Goal: Task Accomplishment & Management: Manage account settings

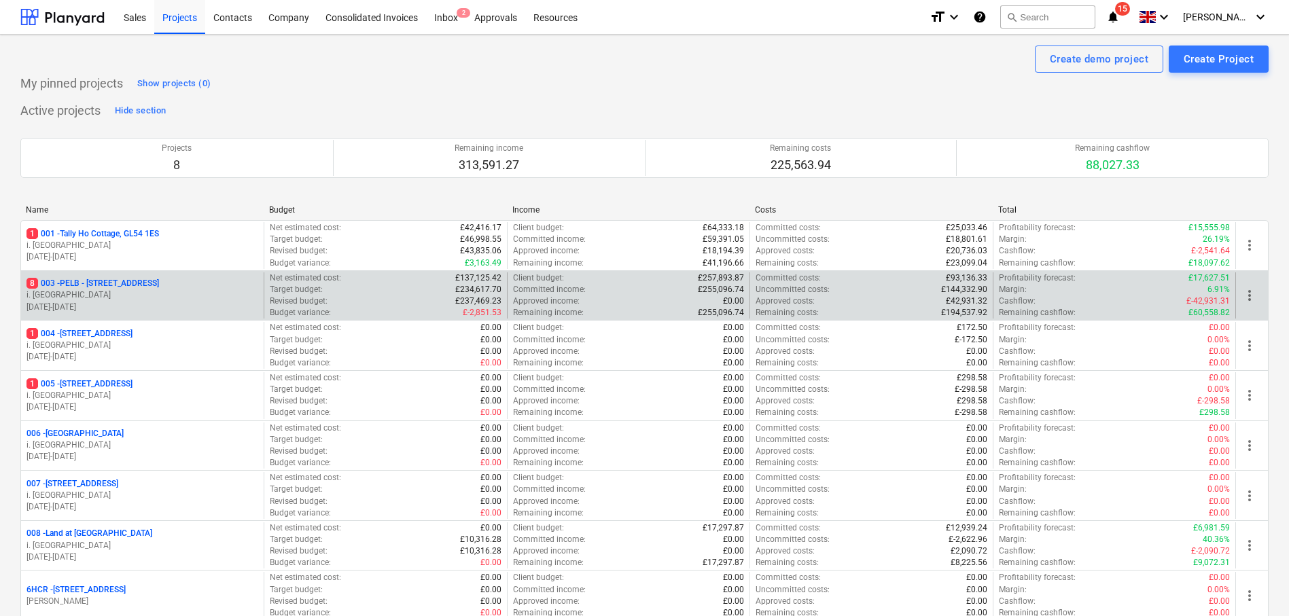
click at [159, 285] on p "8 003 - PELB - [GEOGRAPHIC_DATA], [GEOGRAPHIC_DATA], GL2 7NE" at bounding box center [93, 284] width 133 height 12
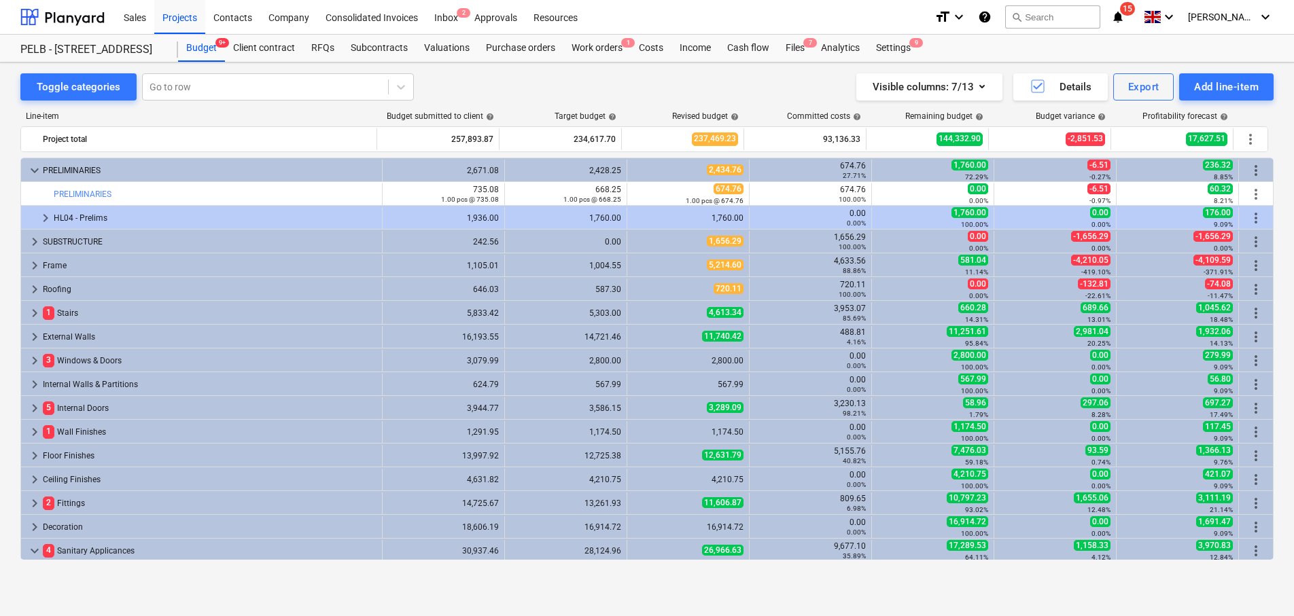
scroll to position [347, 0]
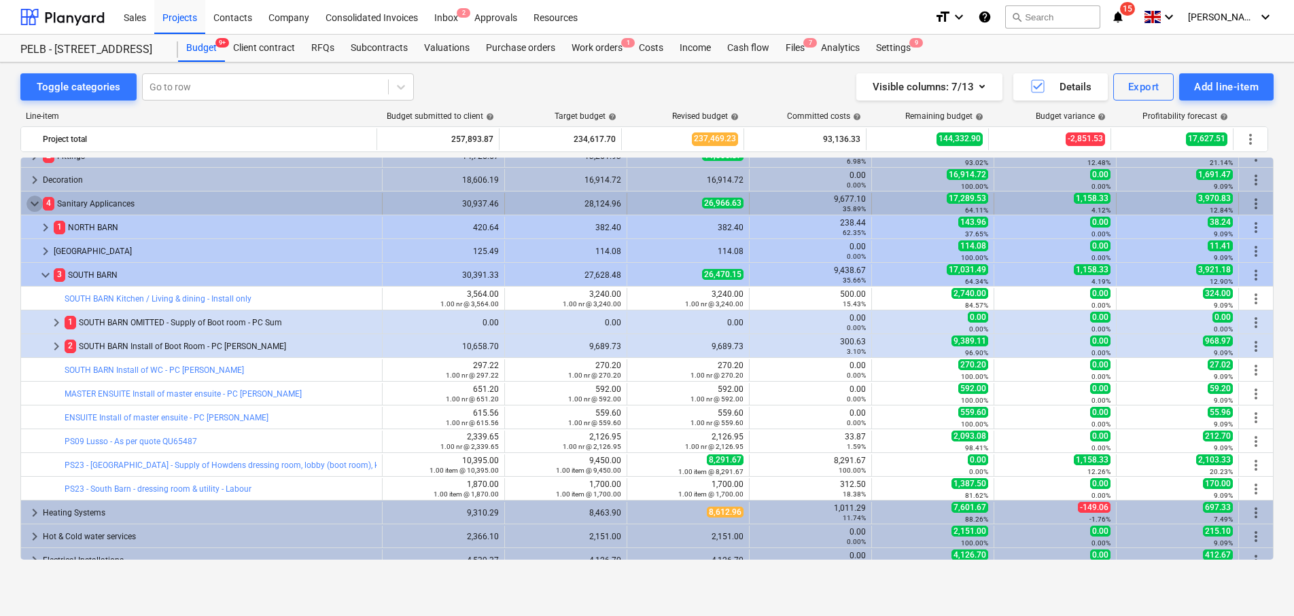
click at [34, 203] on span "keyboard_arrow_down" at bounding box center [35, 204] width 16 height 16
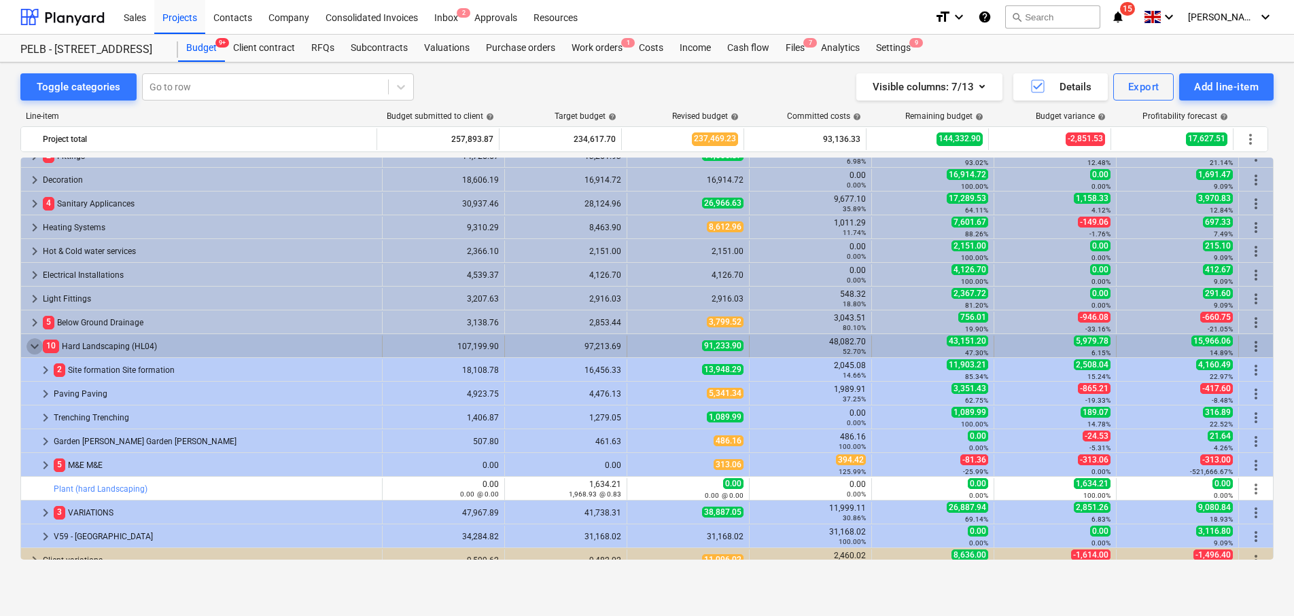
click at [35, 342] on span "keyboard_arrow_down" at bounding box center [35, 346] width 16 height 16
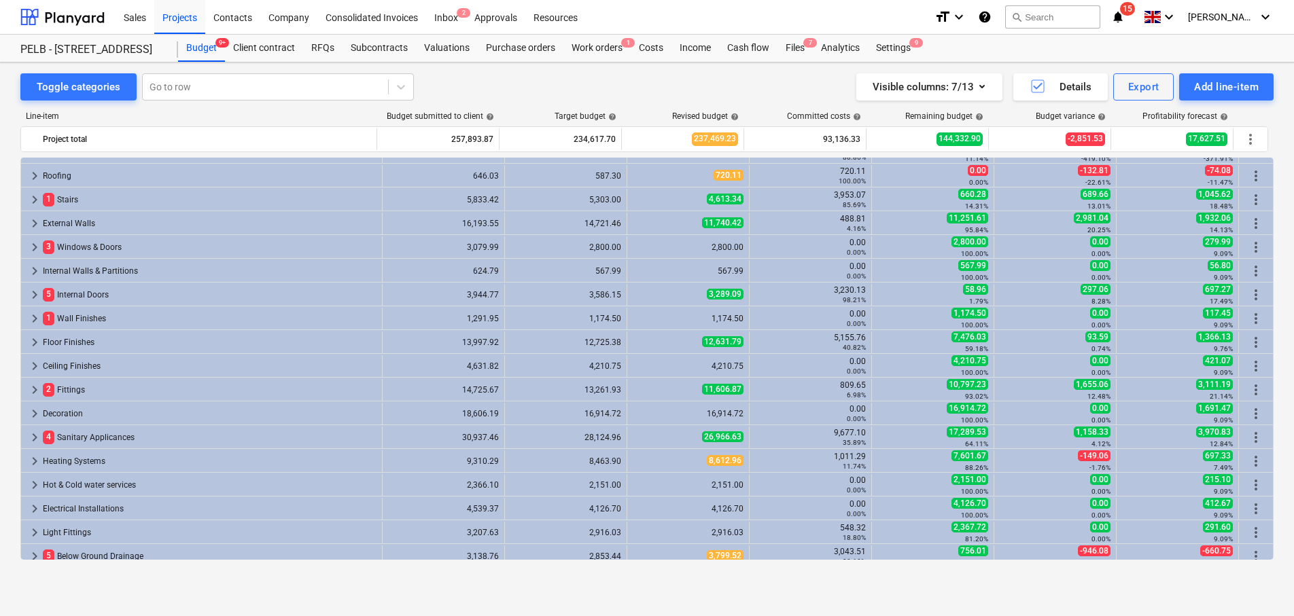
scroll to position [114, 0]
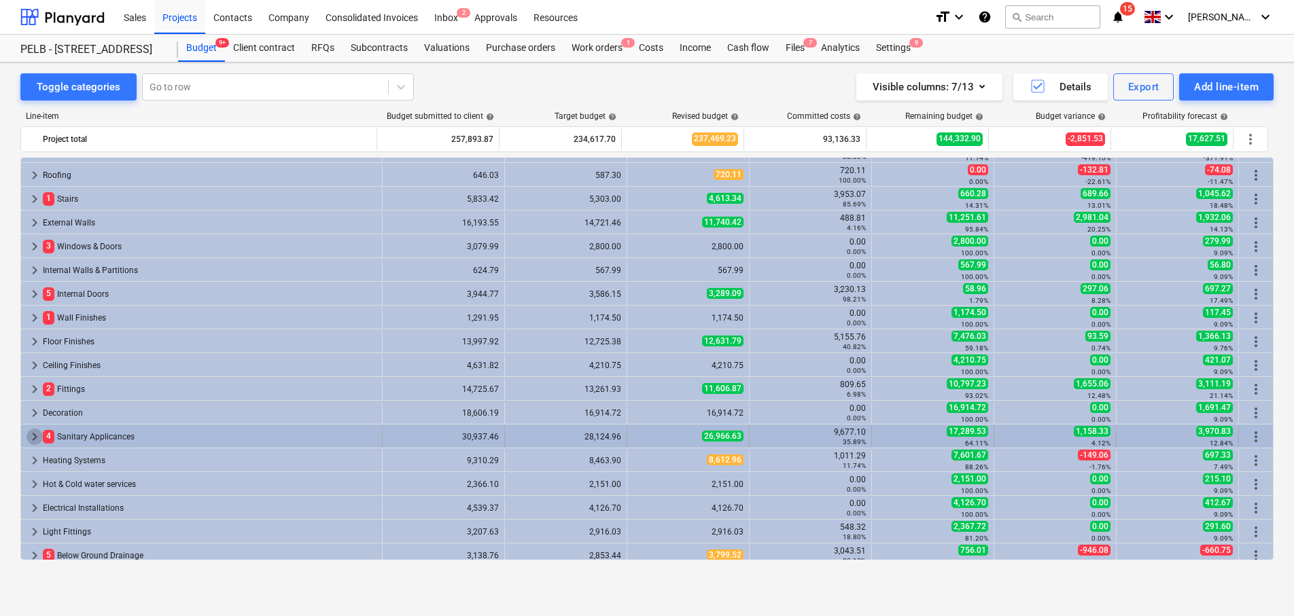
click at [35, 434] on span "keyboard_arrow_right" at bounding box center [35, 437] width 16 height 16
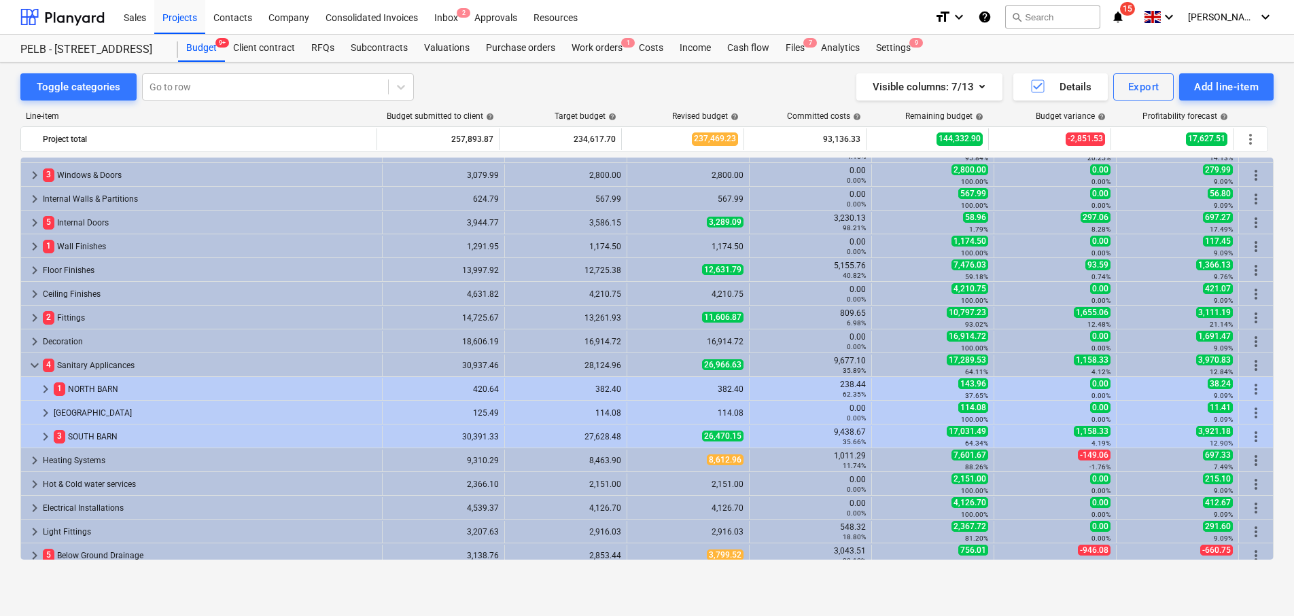
scroll to position [194, 0]
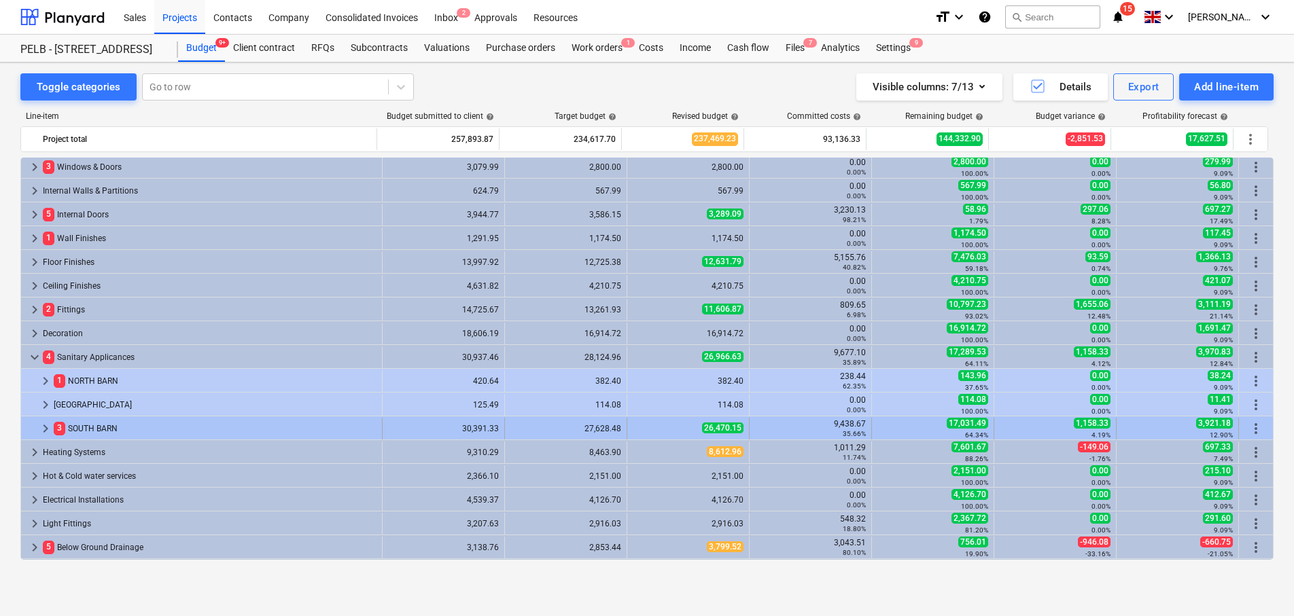
click at [46, 425] on span "keyboard_arrow_right" at bounding box center [45, 429] width 16 height 16
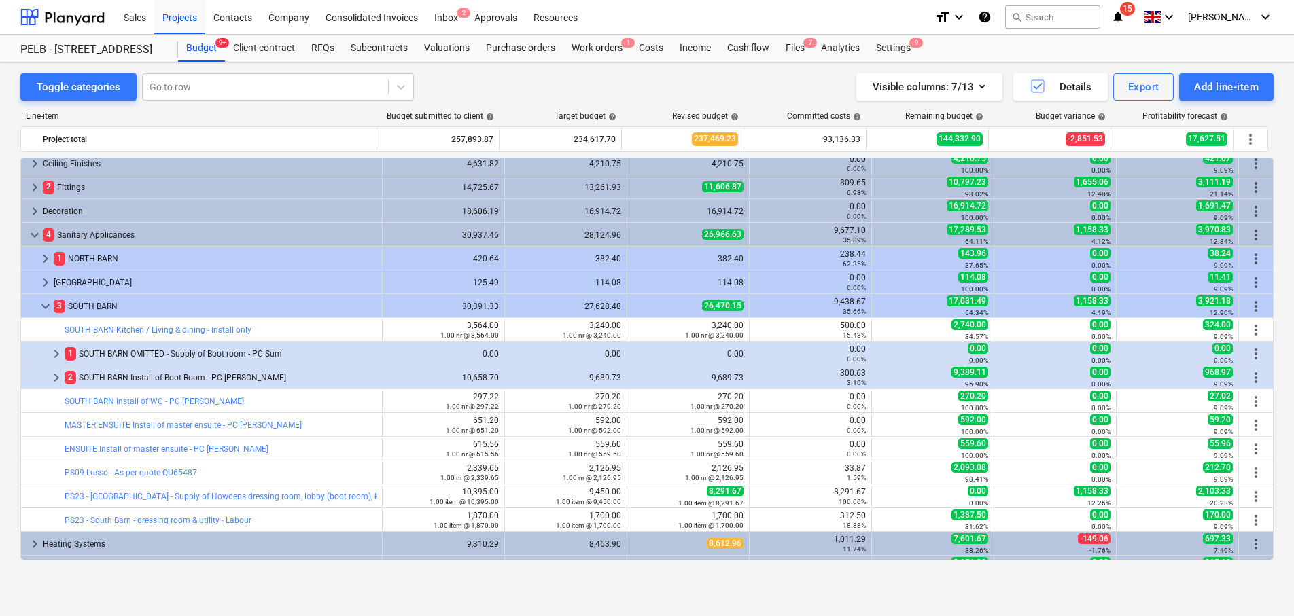
scroll to position [342, 0]
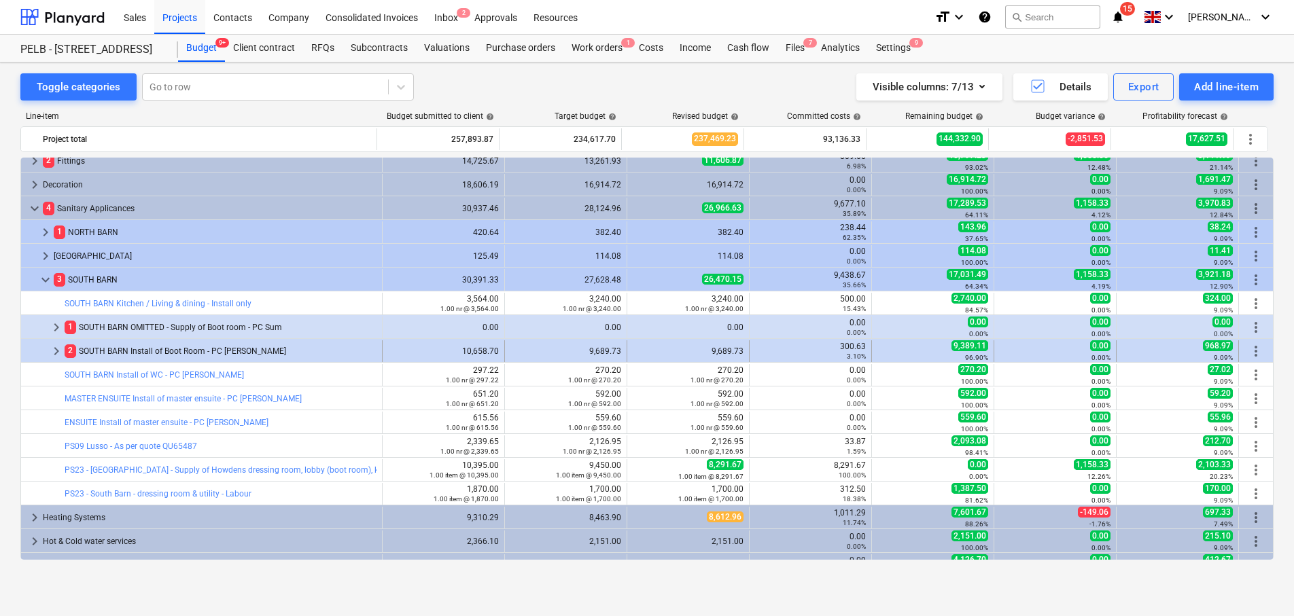
click at [55, 353] on span "keyboard_arrow_right" at bounding box center [56, 351] width 16 height 16
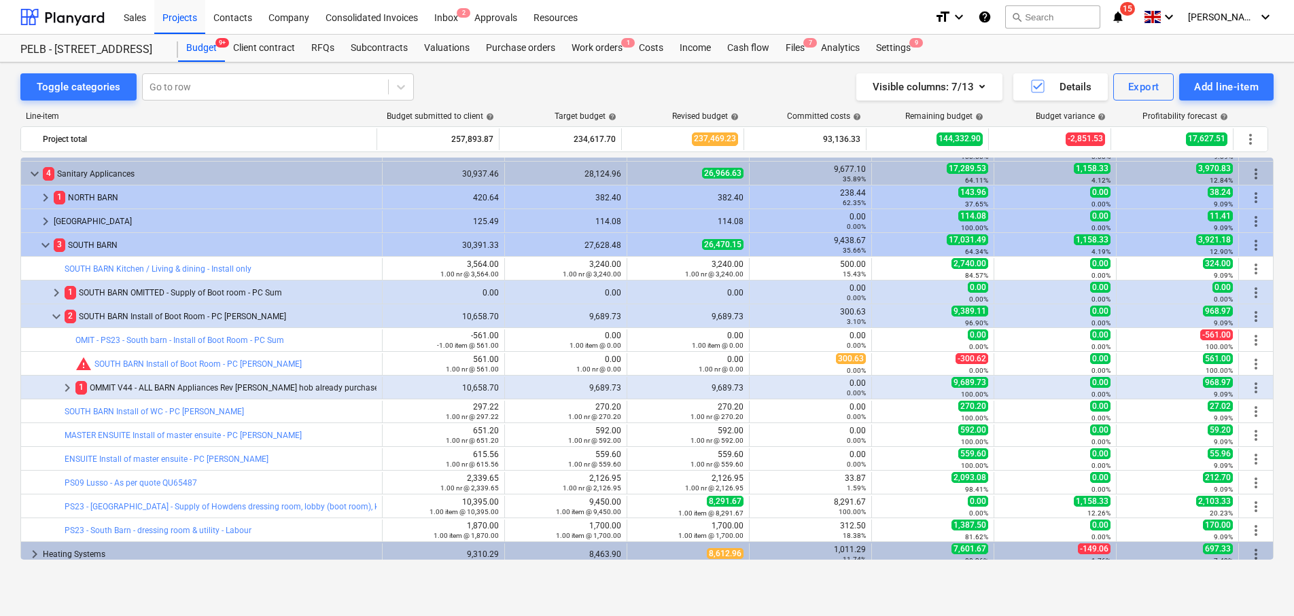
scroll to position [383, 0]
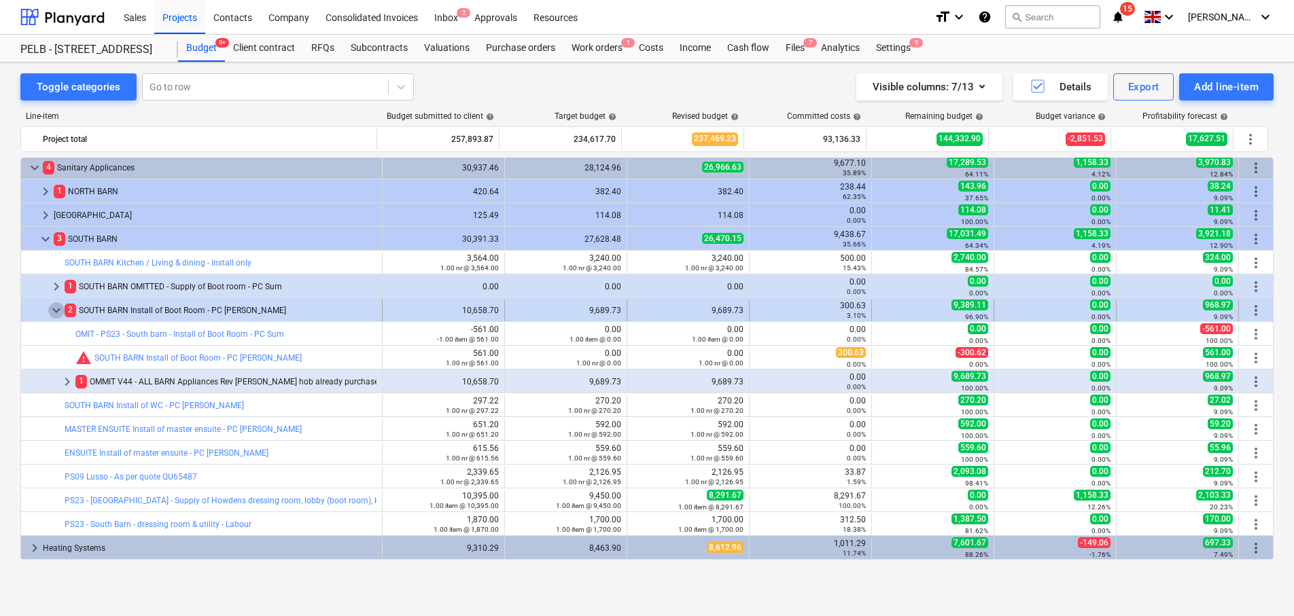
click at [59, 314] on span "keyboard_arrow_down" at bounding box center [56, 310] width 16 height 16
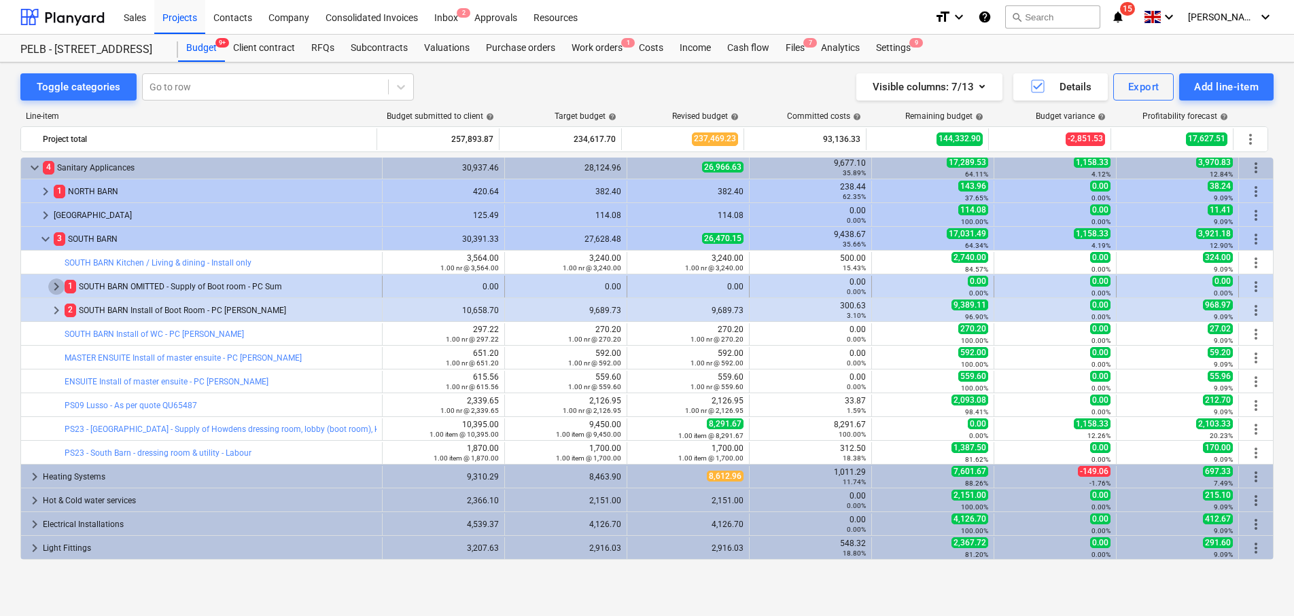
click at [58, 285] on span "keyboard_arrow_right" at bounding box center [56, 287] width 16 height 16
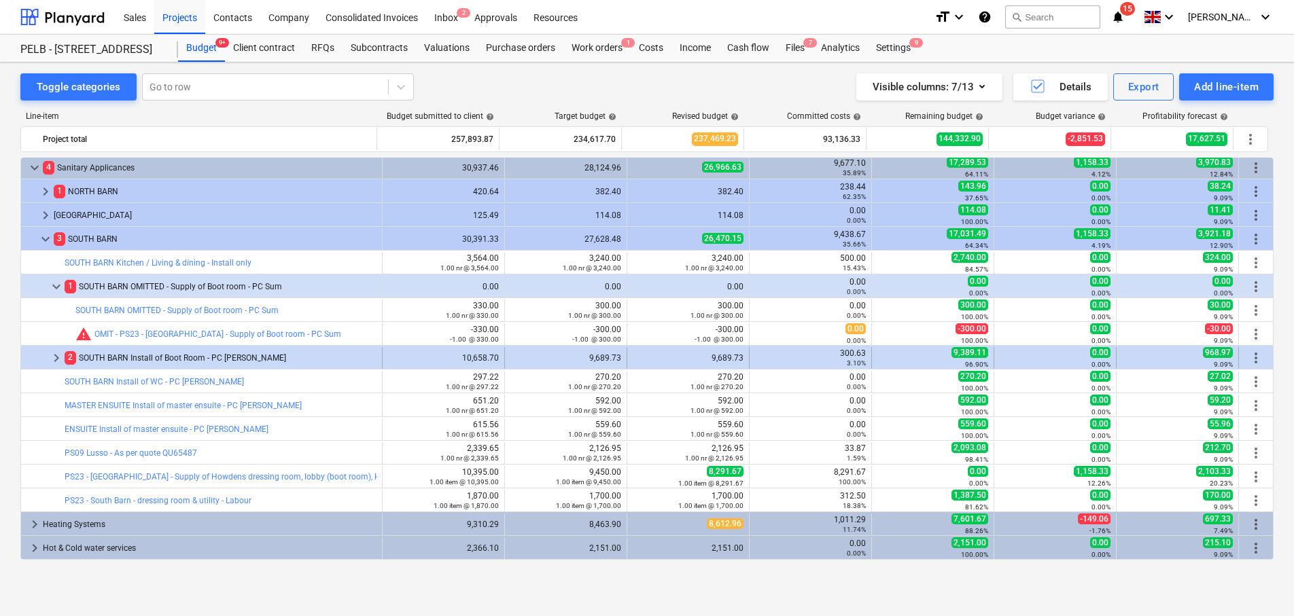
click at [1251, 352] on span "more_vert" at bounding box center [1256, 358] width 16 height 16
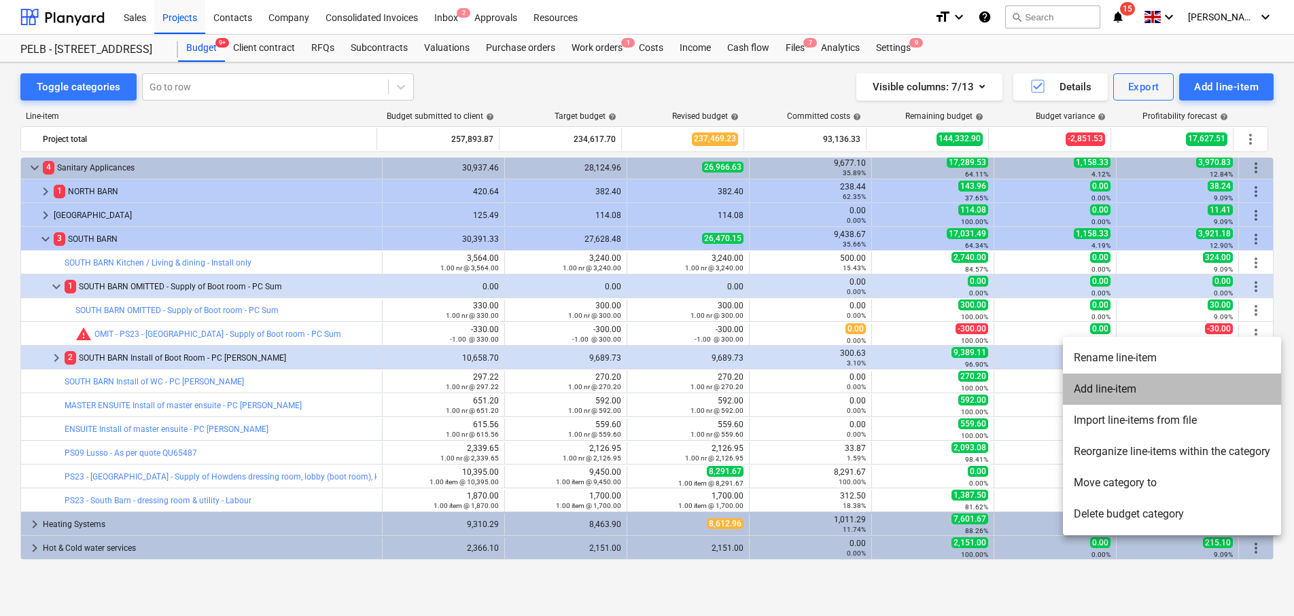
click at [1219, 382] on li "Add line-item" at bounding box center [1172, 389] width 218 height 31
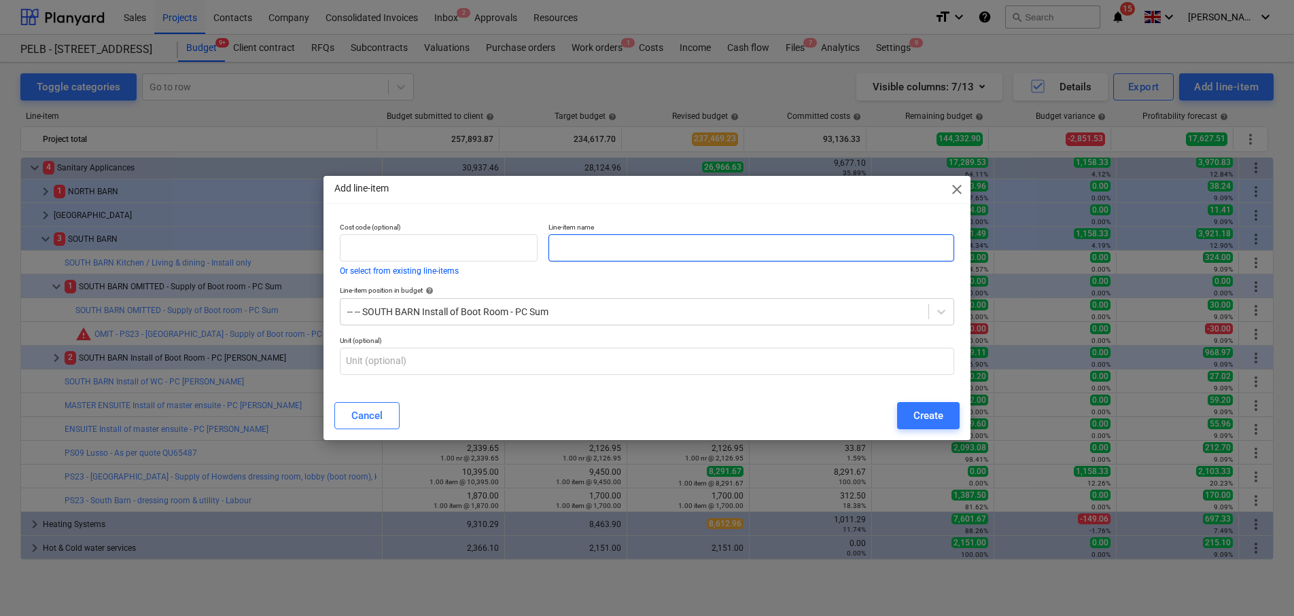
click at [586, 247] on input "text" at bounding box center [751, 247] width 406 height 27
type input "Installation of boot room"
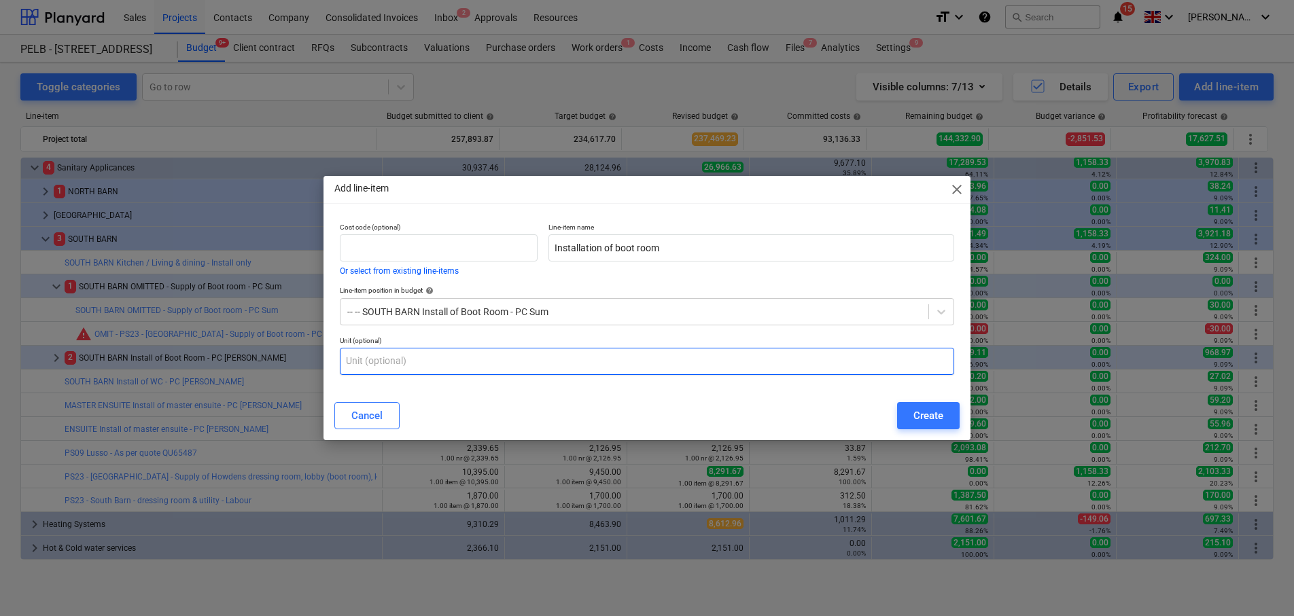
click at [516, 353] on input "text" at bounding box center [647, 361] width 614 height 27
type input "item"
click at [914, 414] on div "Create" at bounding box center [928, 416] width 30 height 18
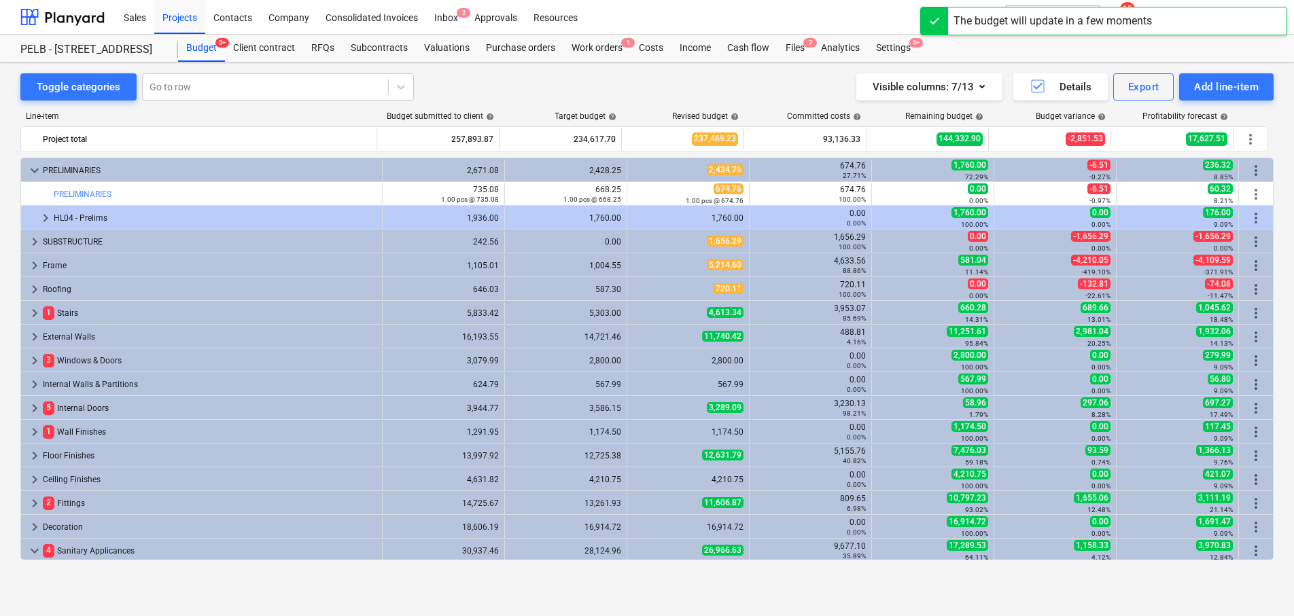
scroll to position [383, 0]
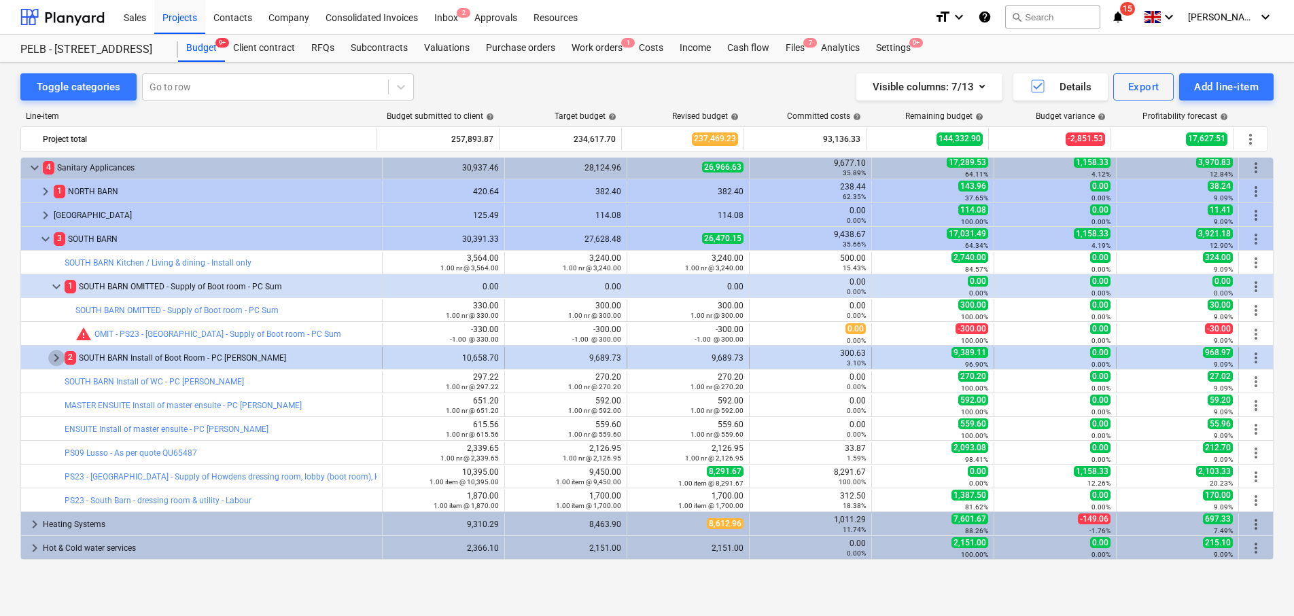
click at [60, 355] on span "keyboard_arrow_right" at bounding box center [56, 358] width 16 height 16
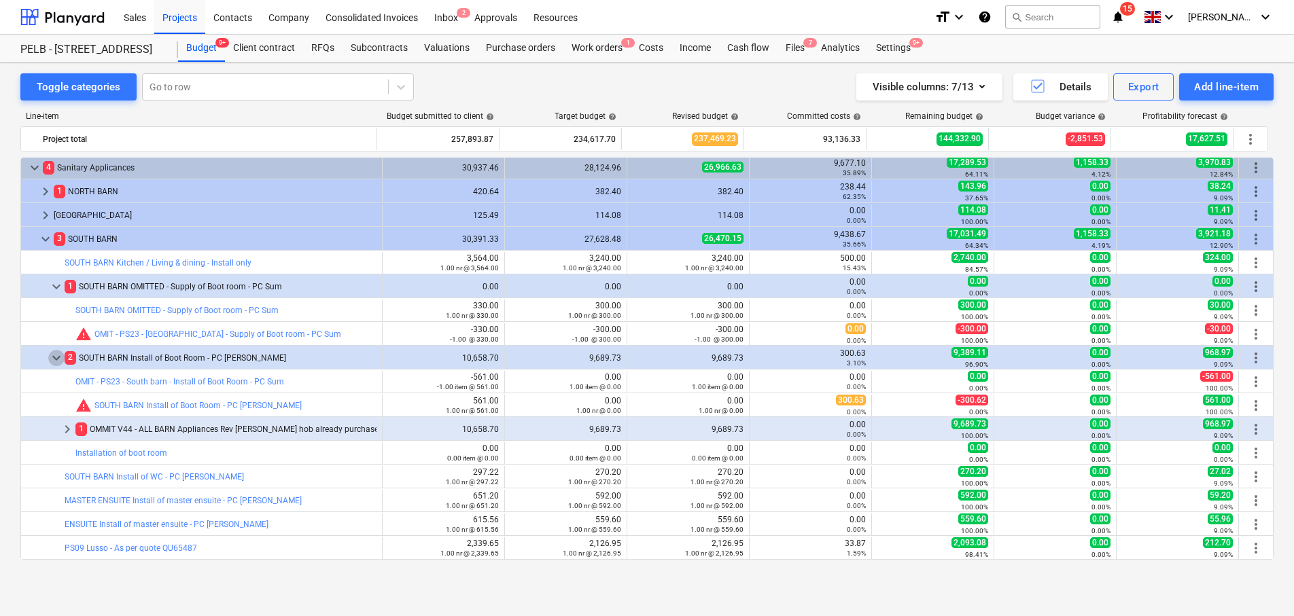
click at [60, 355] on span "keyboard_arrow_down" at bounding box center [56, 358] width 16 height 16
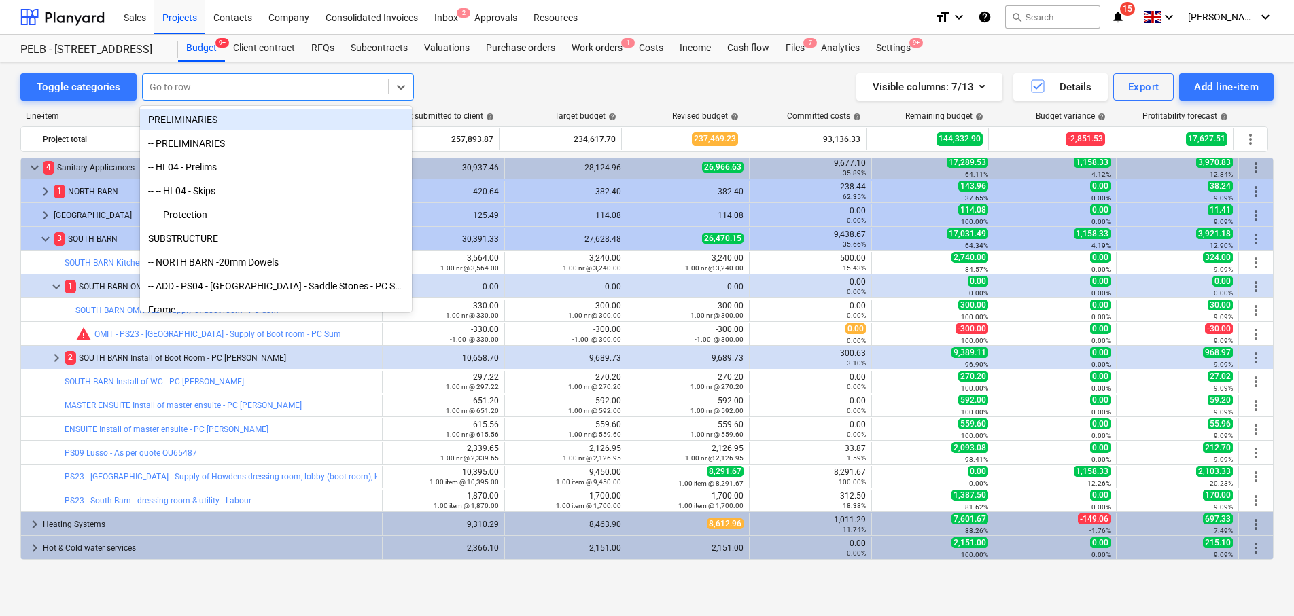
click at [298, 90] on div at bounding box center [266, 87] width 232 height 14
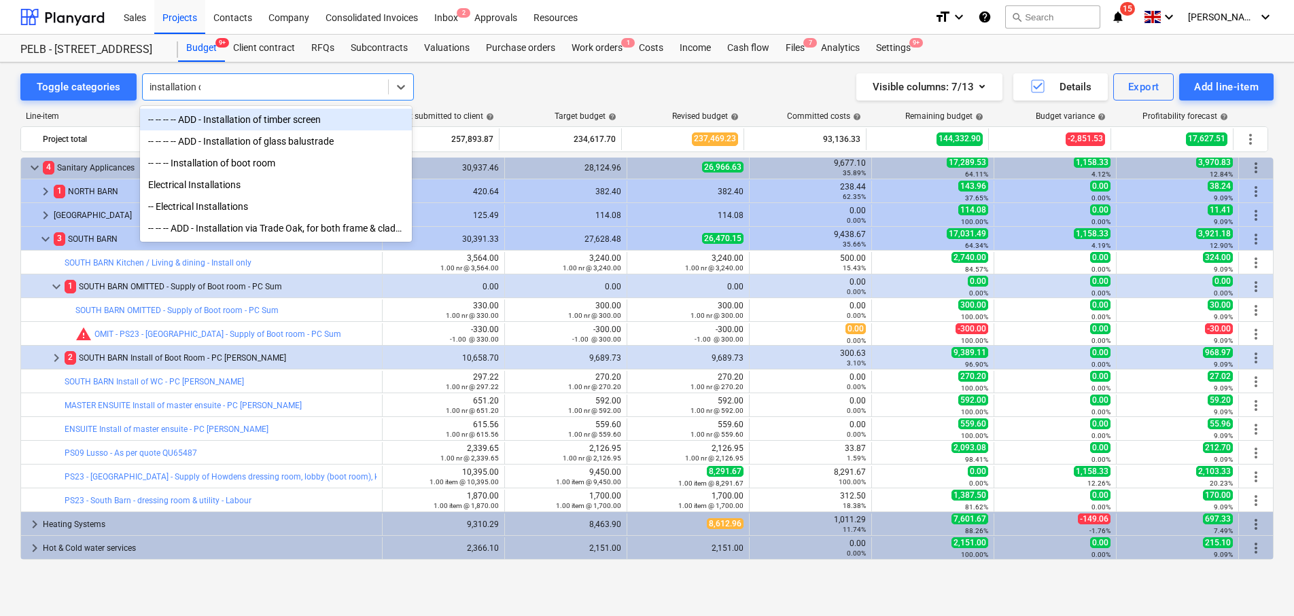
type input "installation of"
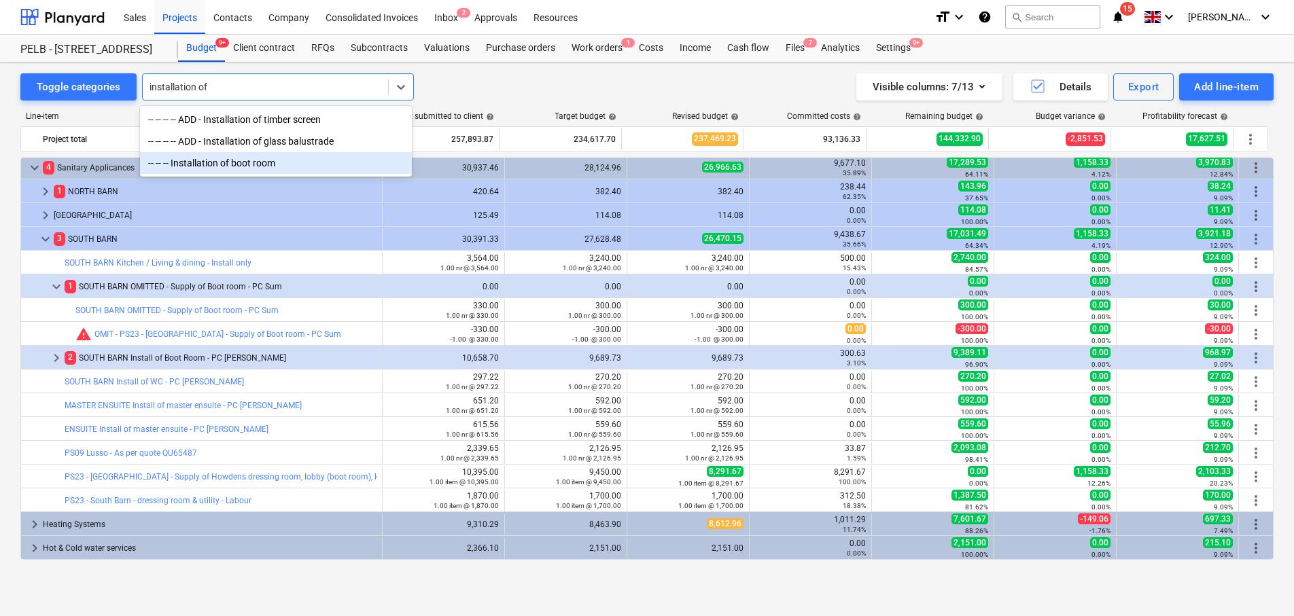
click at [301, 162] on div "-- -- -- Installation of boot room" at bounding box center [276, 163] width 272 height 22
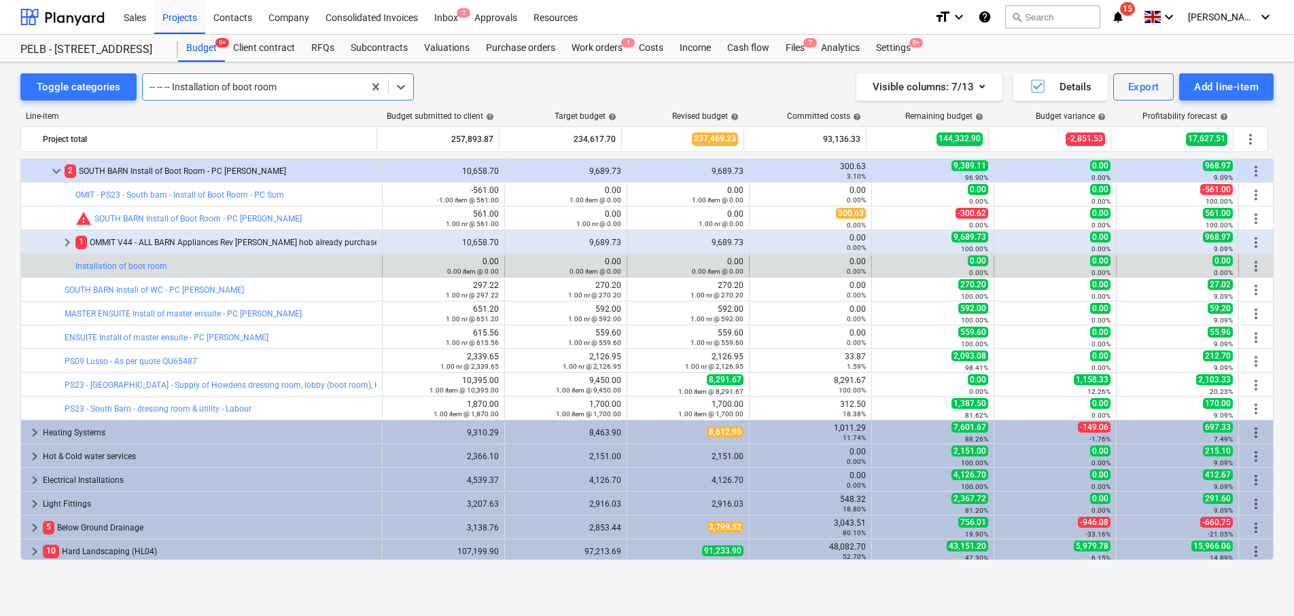
scroll to position [563, 0]
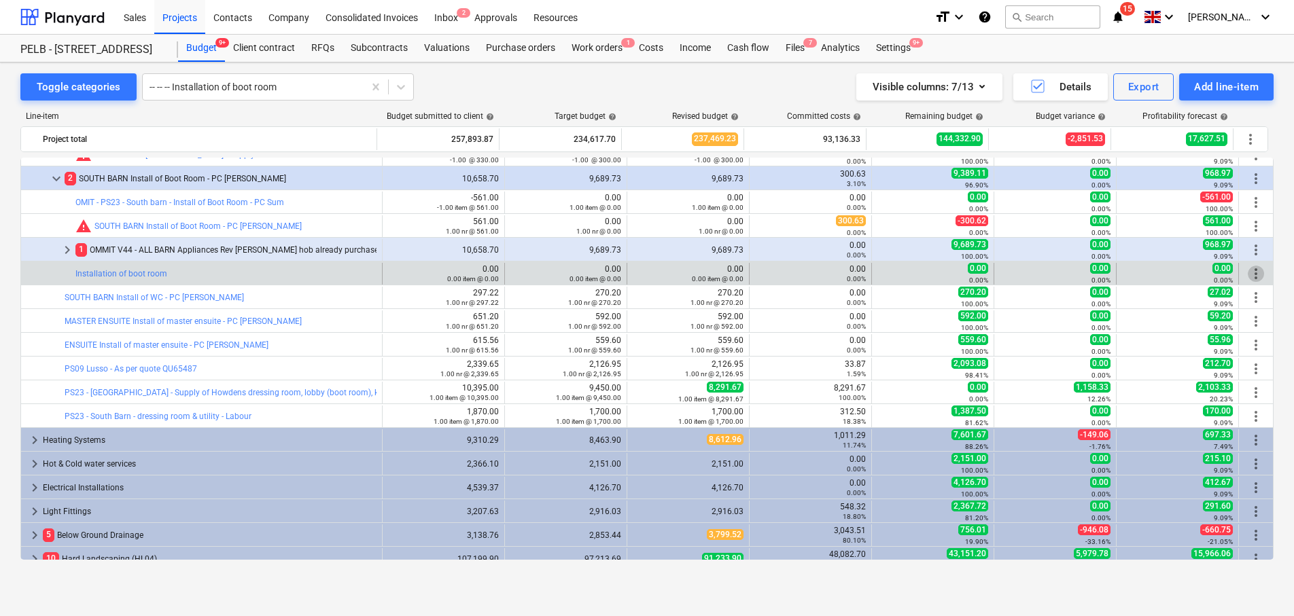
click at [1249, 275] on span "more_vert" at bounding box center [1256, 274] width 16 height 16
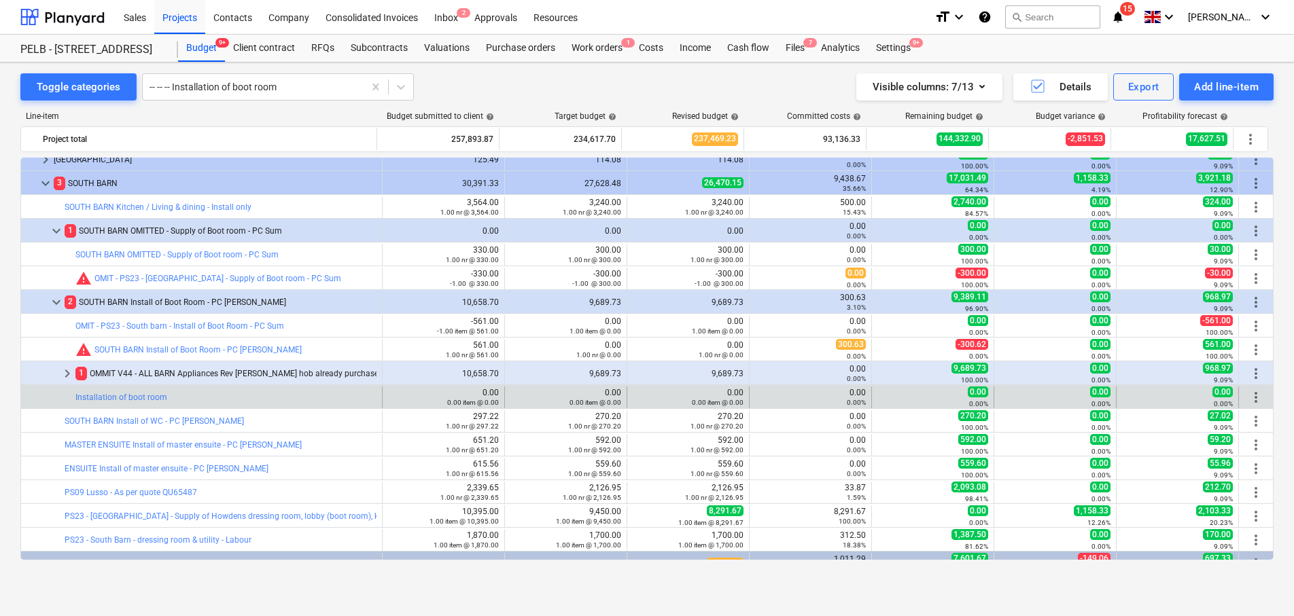
scroll to position [425, 0]
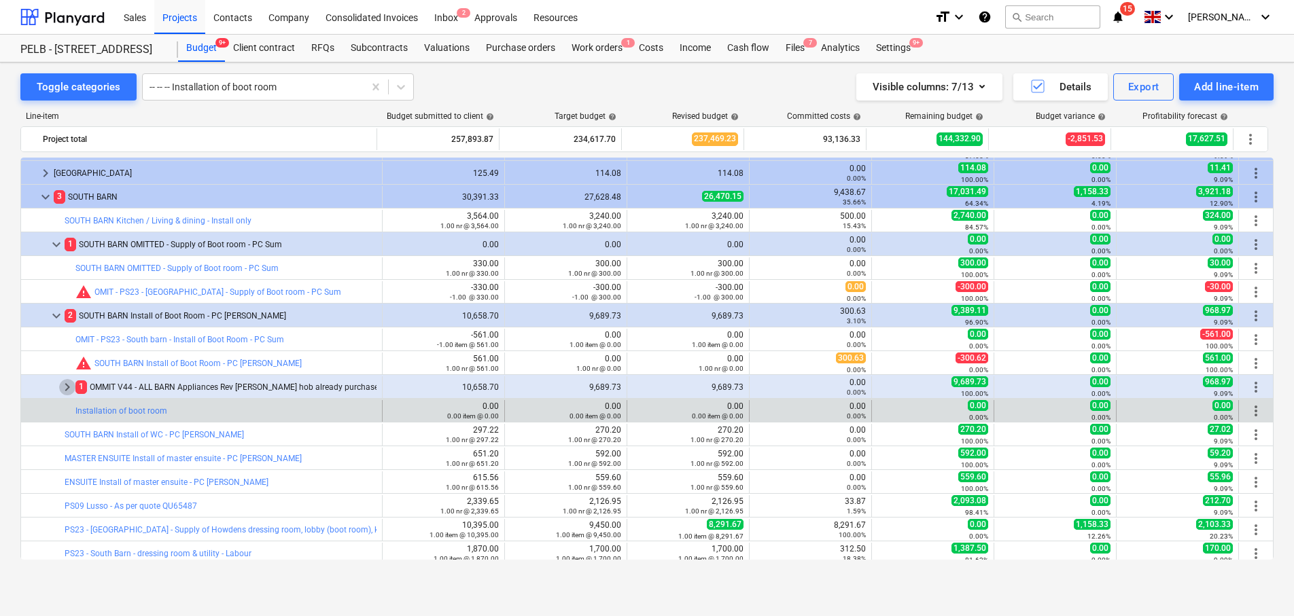
click at [70, 389] on span "keyboard_arrow_right" at bounding box center [67, 387] width 16 height 16
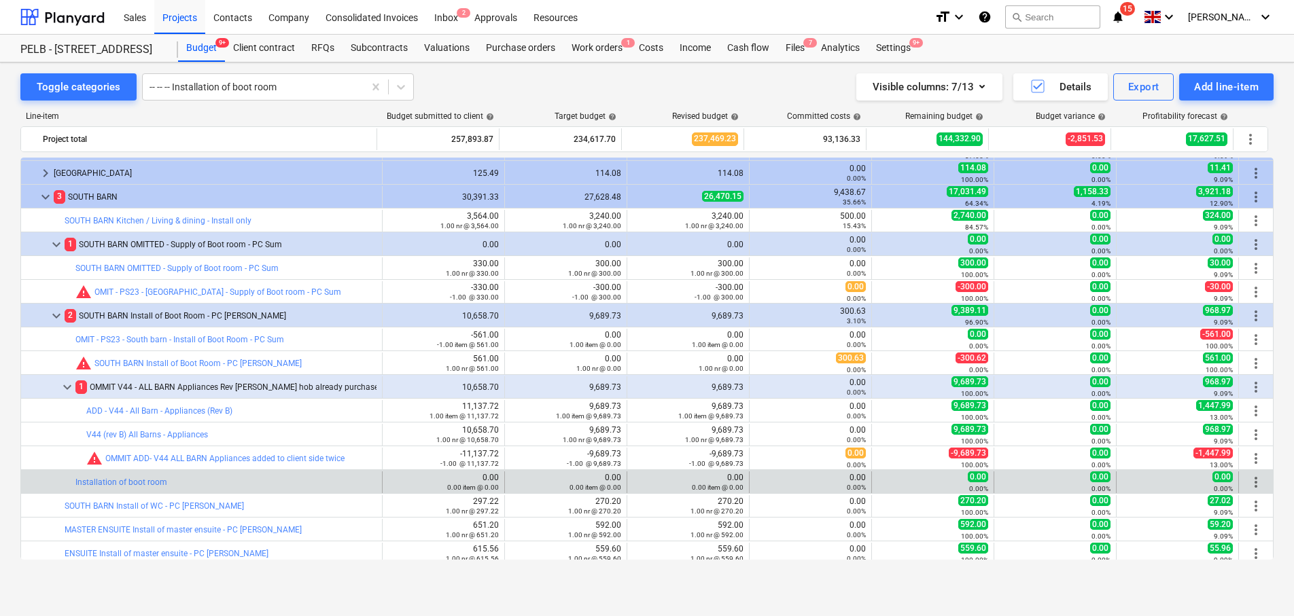
click at [69, 388] on span "keyboard_arrow_down" at bounding box center [67, 387] width 16 height 16
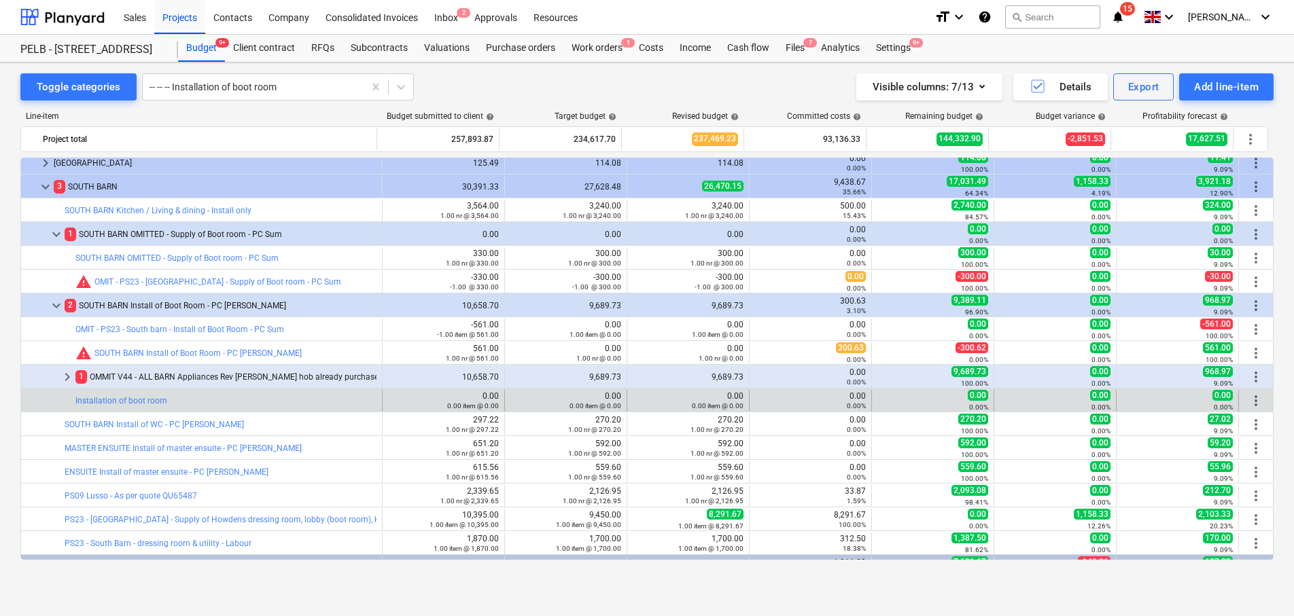
scroll to position [436, 0]
click at [315, 84] on div at bounding box center [253, 87] width 207 height 14
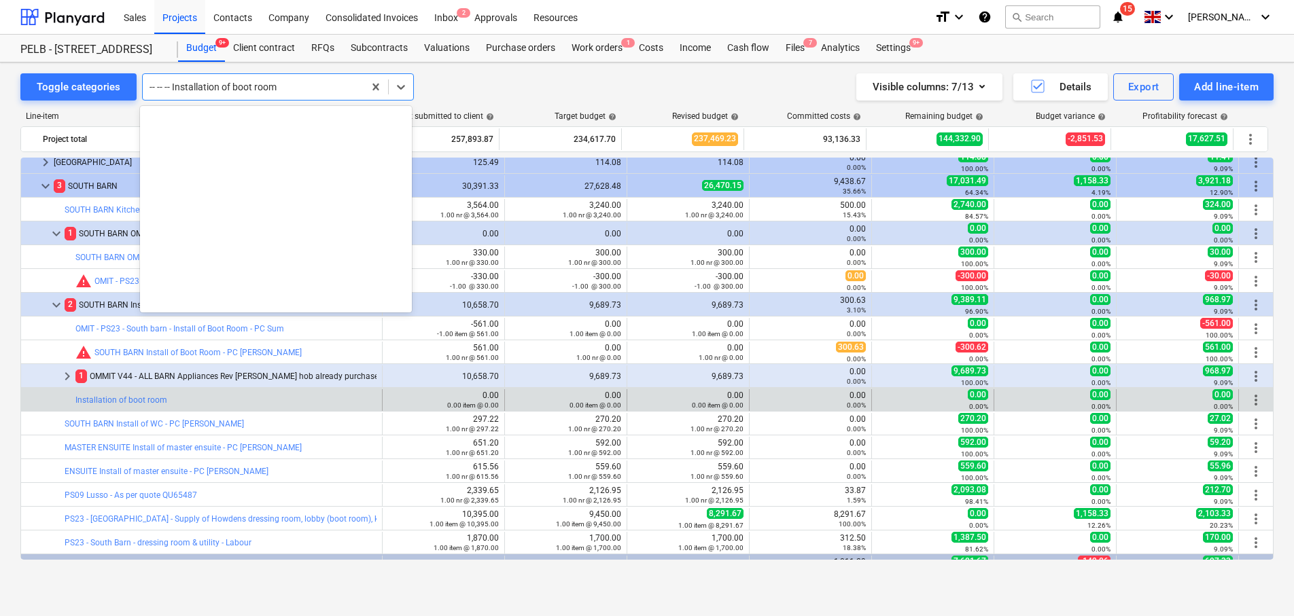
scroll to position [4400, 0]
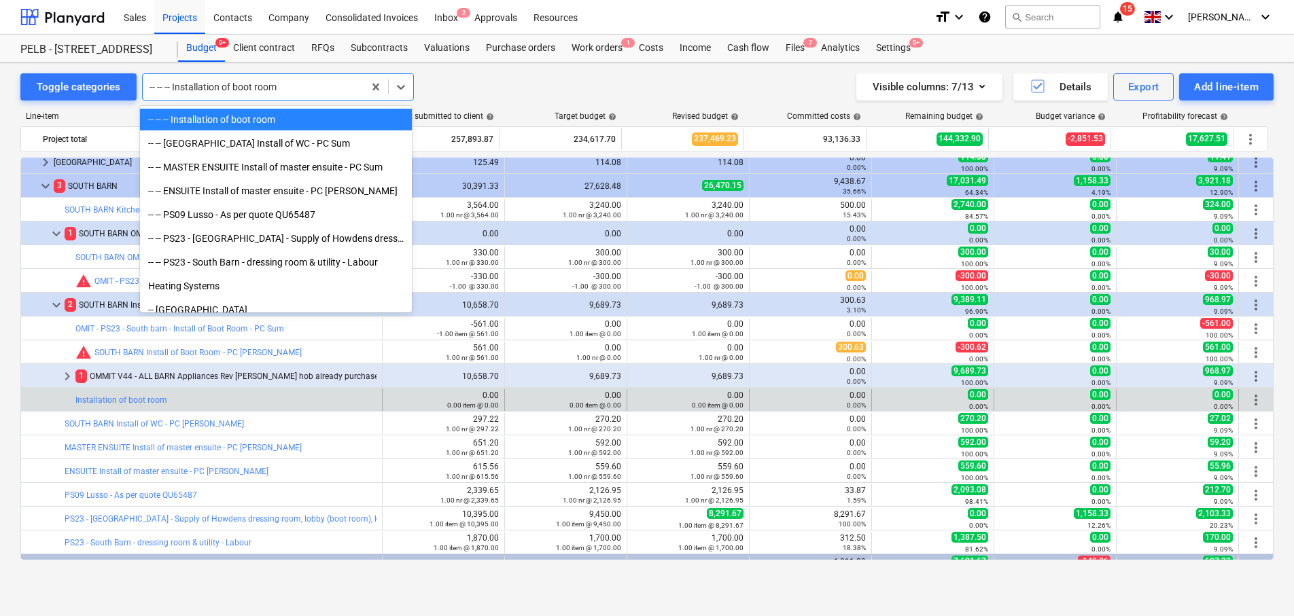
click at [293, 115] on div "-- -- -- Installation of boot room" at bounding box center [276, 120] width 272 height 22
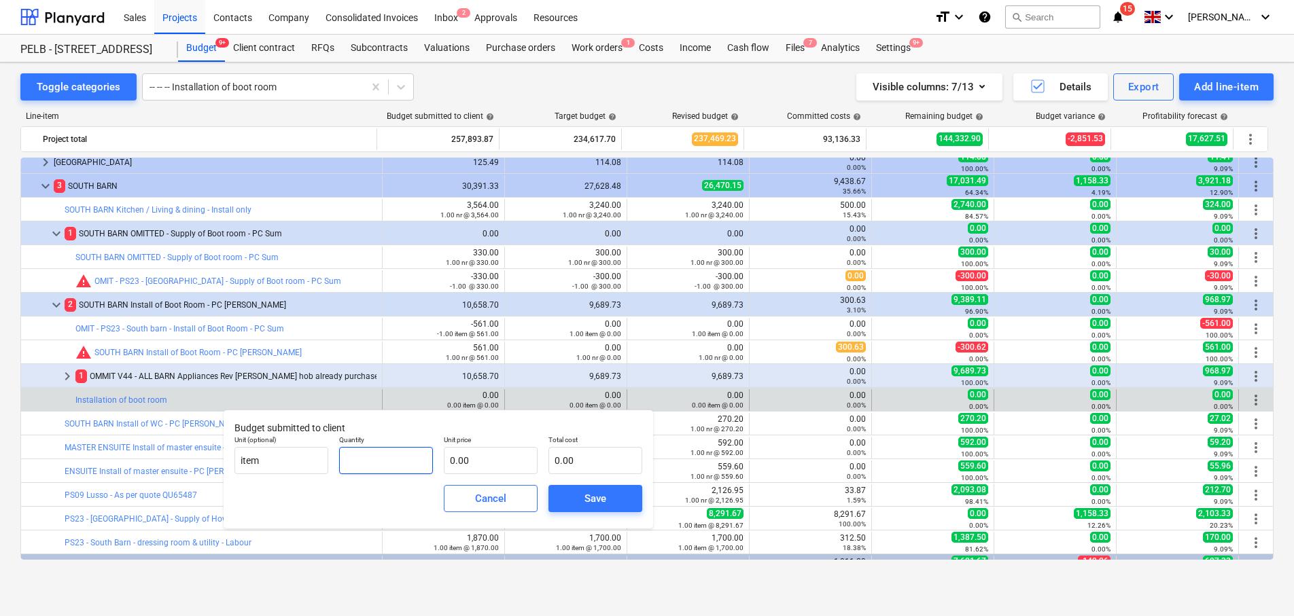
click at [381, 467] on input "text" at bounding box center [386, 460] width 94 height 27
type input "1.00"
click at [478, 457] on input "text" at bounding box center [491, 460] width 94 height 27
type input "5"
type input "5.00"
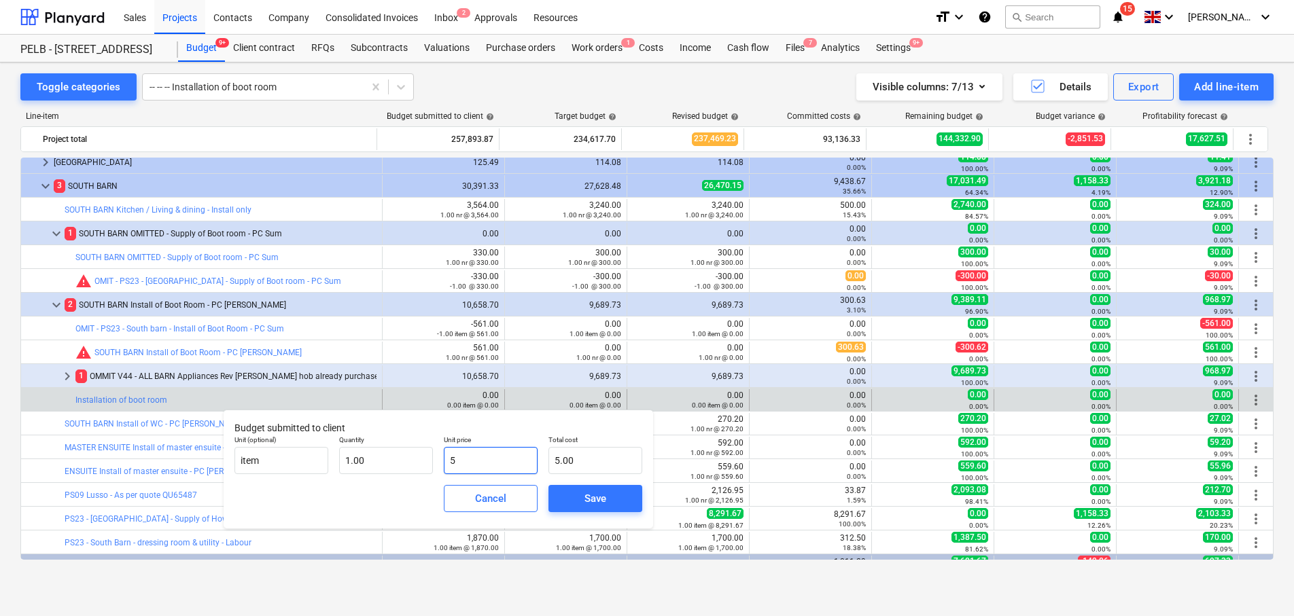
type input "56"
type input "56.00"
type input "561"
type input "561.00"
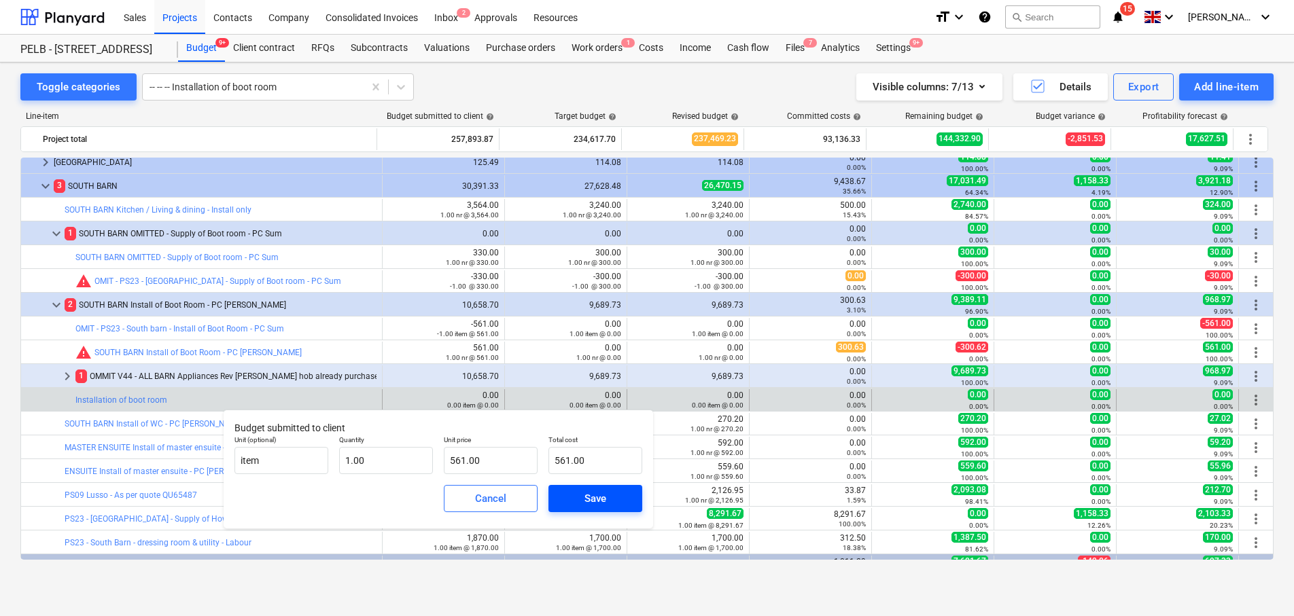
click at [599, 504] on div "Save" at bounding box center [595, 499] width 22 height 18
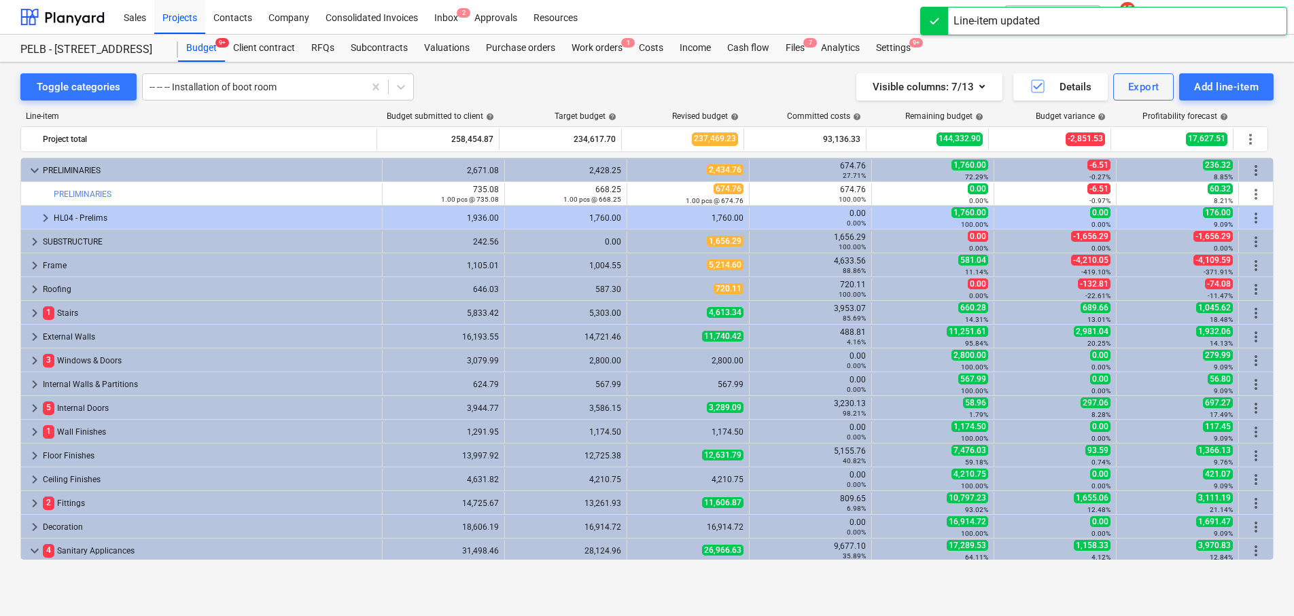
scroll to position [436, 0]
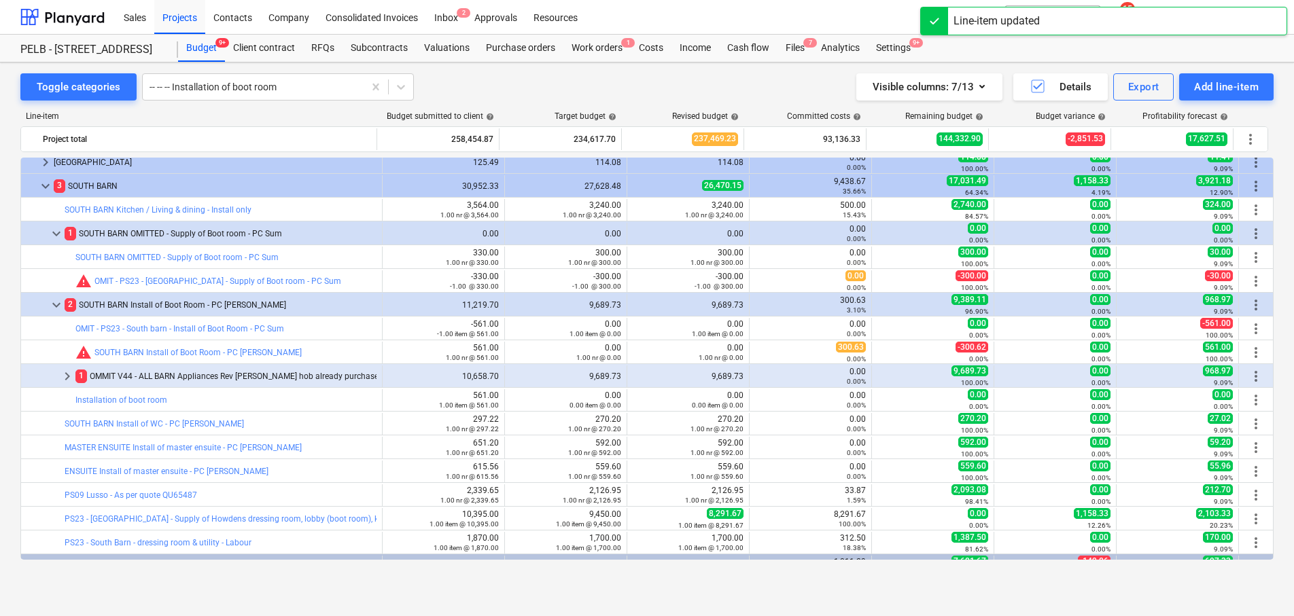
click at [513, 395] on span "edit" at bounding box center [518, 400] width 11 height 11
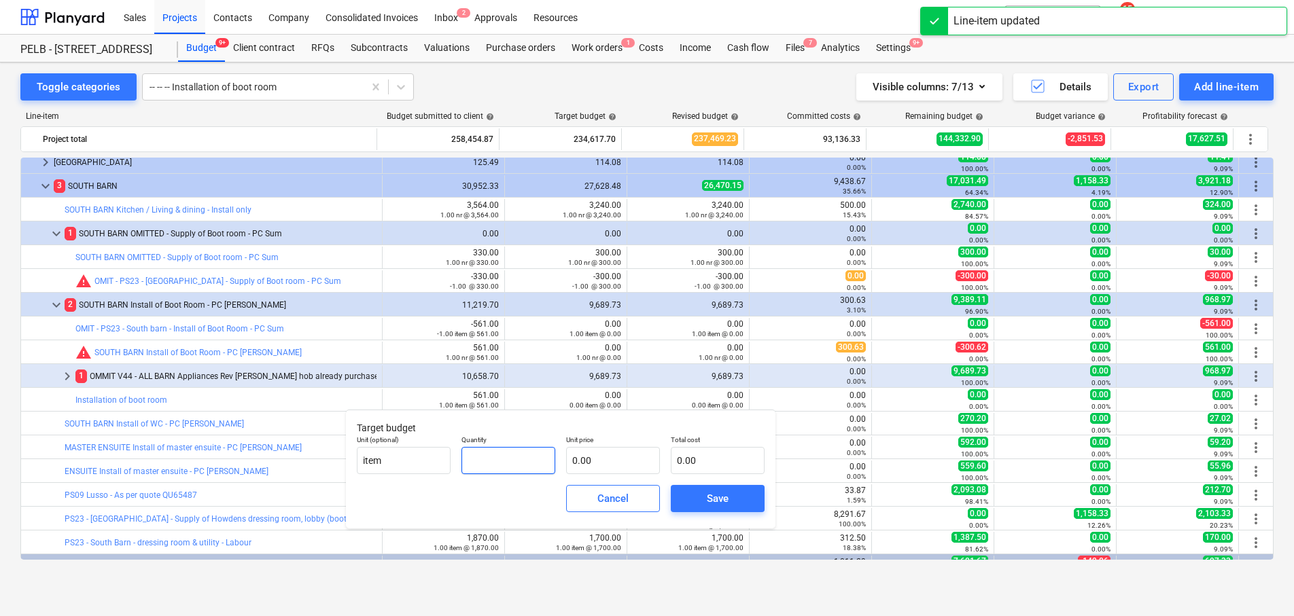
click at [496, 454] on input "text" at bounding box center [508, 460] width 94 height 27
type input "1.00"
click at [599, 462] on input "text" at bounding box center [613, 460] width 94 height 27
type input "5"
type input "5.00"
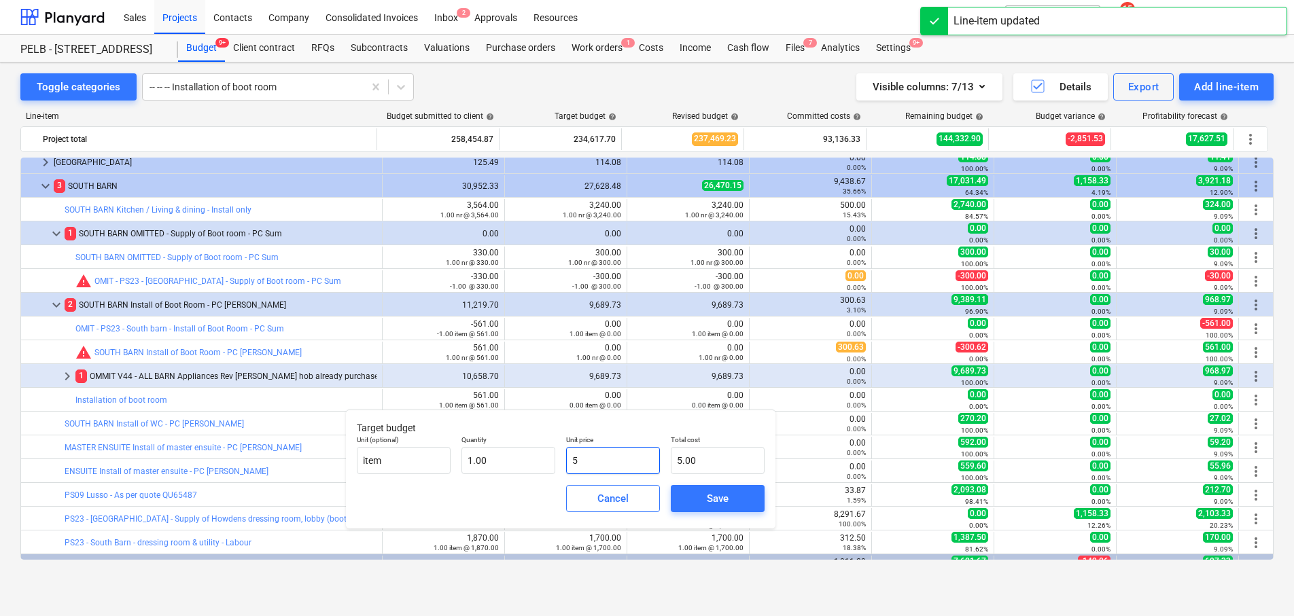
type input "51"
type input "51.00"
type input "510"
type input "510.00"
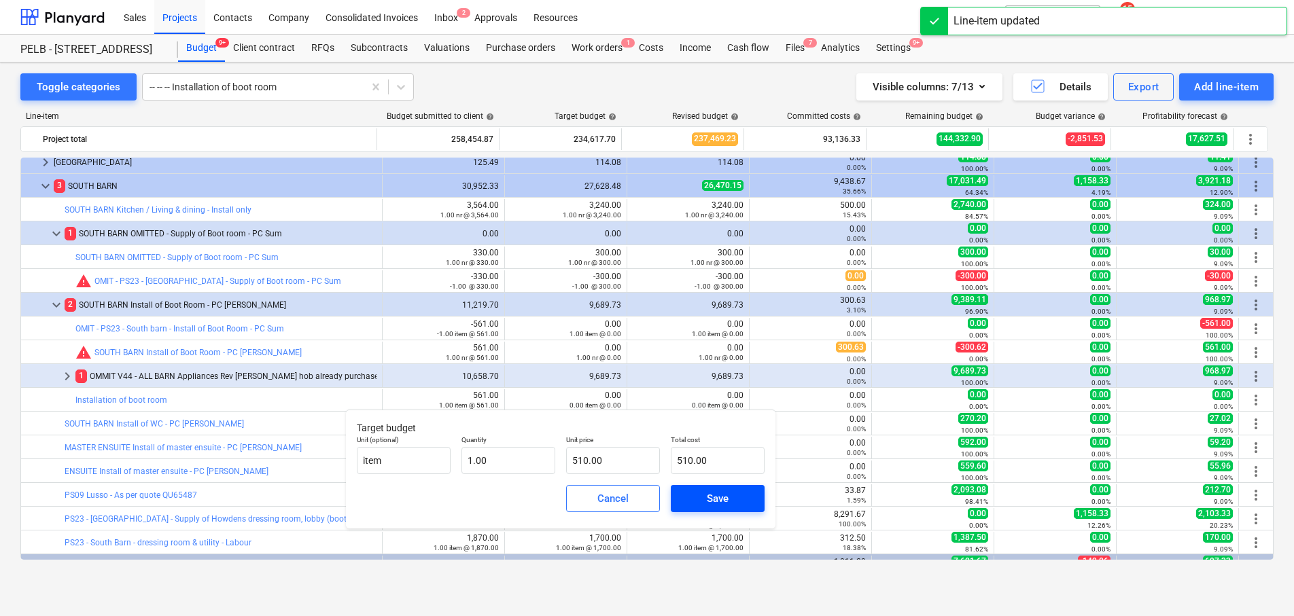
click at [724, 498] on div "Save" at bounding box center [718, 499] width 22 height 18
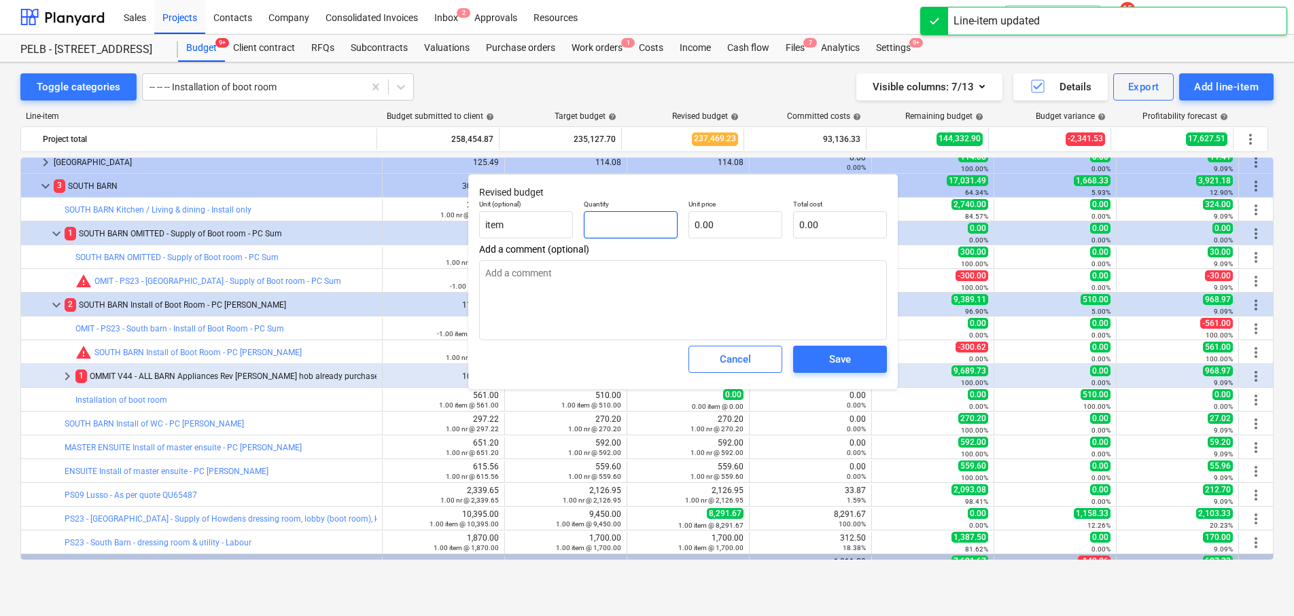
click at [624, 219] on input "text" at bounding box center [631, 224] width 94 height 27
type input "1"
type textarea "x"
type input "1.00"
type textarea "x"
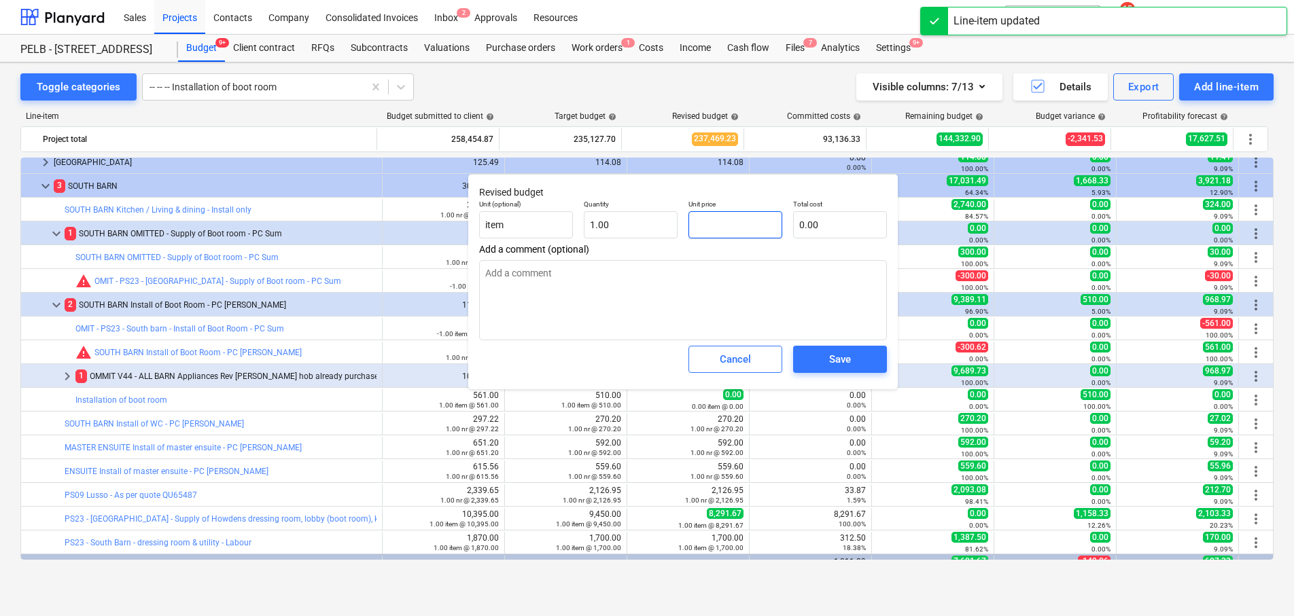
click at [705, 225] on input "text" at bounding box center [735, 224] width 94 height 27
type input "5"
type textarea "x"
type input "5.00"
type input "50"
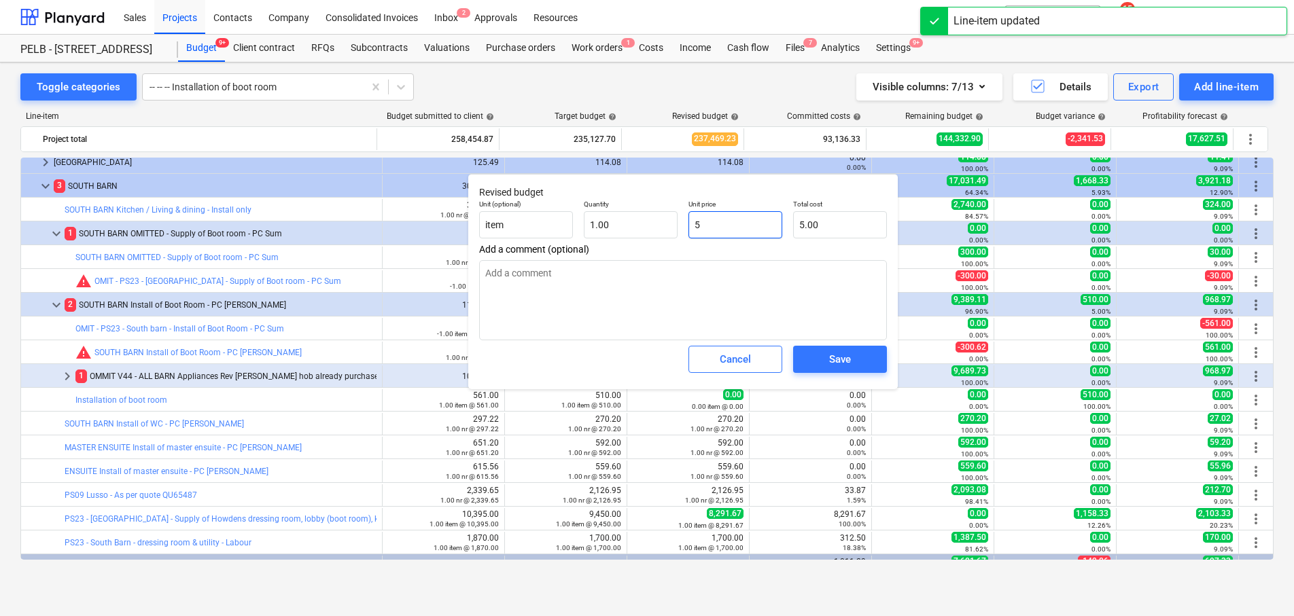
type textarea "x"
type input "50.00"
type input "500"
type textarea "x"
type input "500.00"
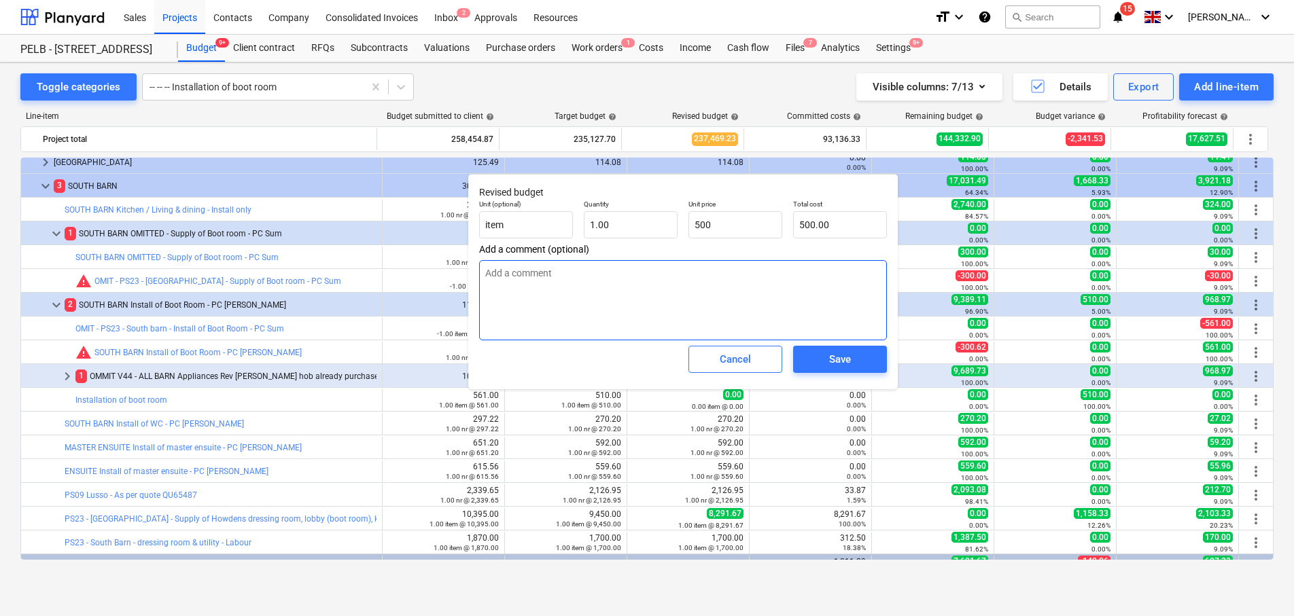
type input "500.00"
type textarea "x"
click at [633, 278] on textarea at bounding box center [683, 300] width 408 height 80
type textarea "2"
type textarea "x"
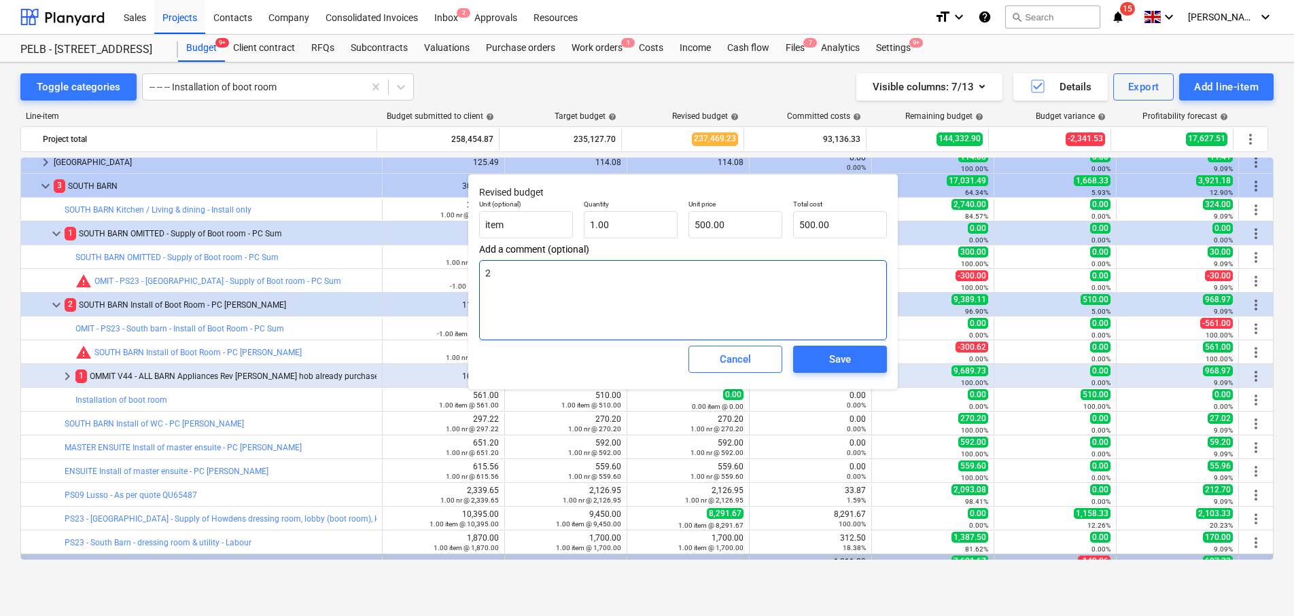
type textarea "2"
type textarea "x"
type textarea "2 m"
type textarea "x"
type textarea "2 ma"
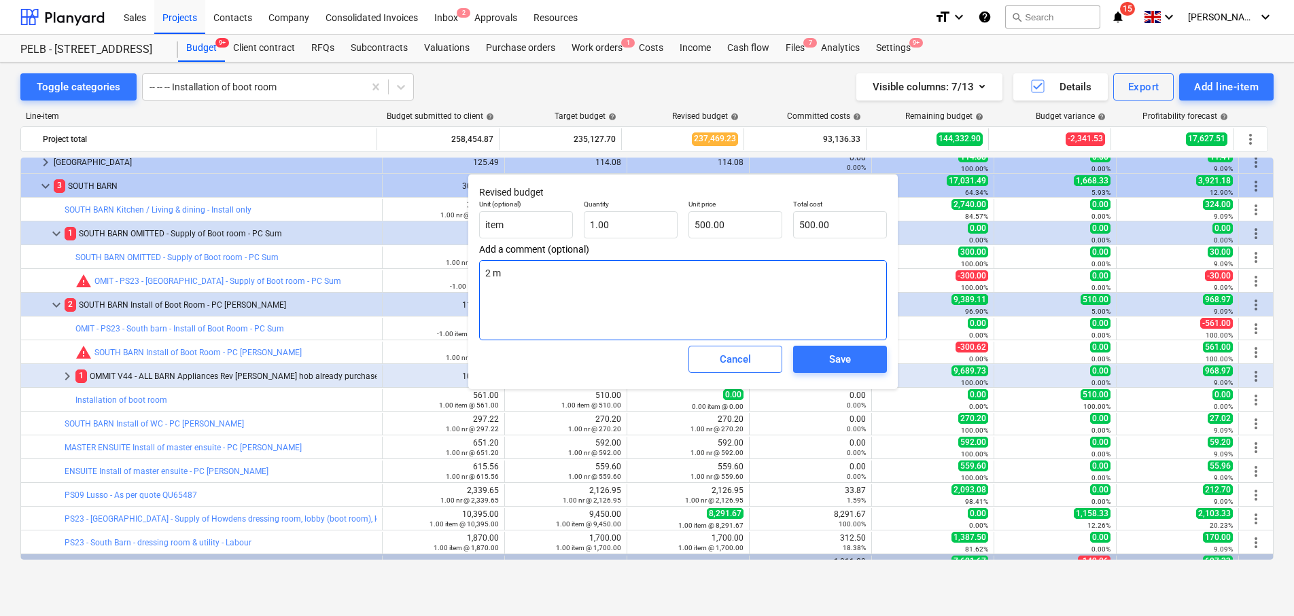
type textarea "x"
type textarea "2 man"
type textarea "x"
type textarea "2 man d"
type textarea "x"
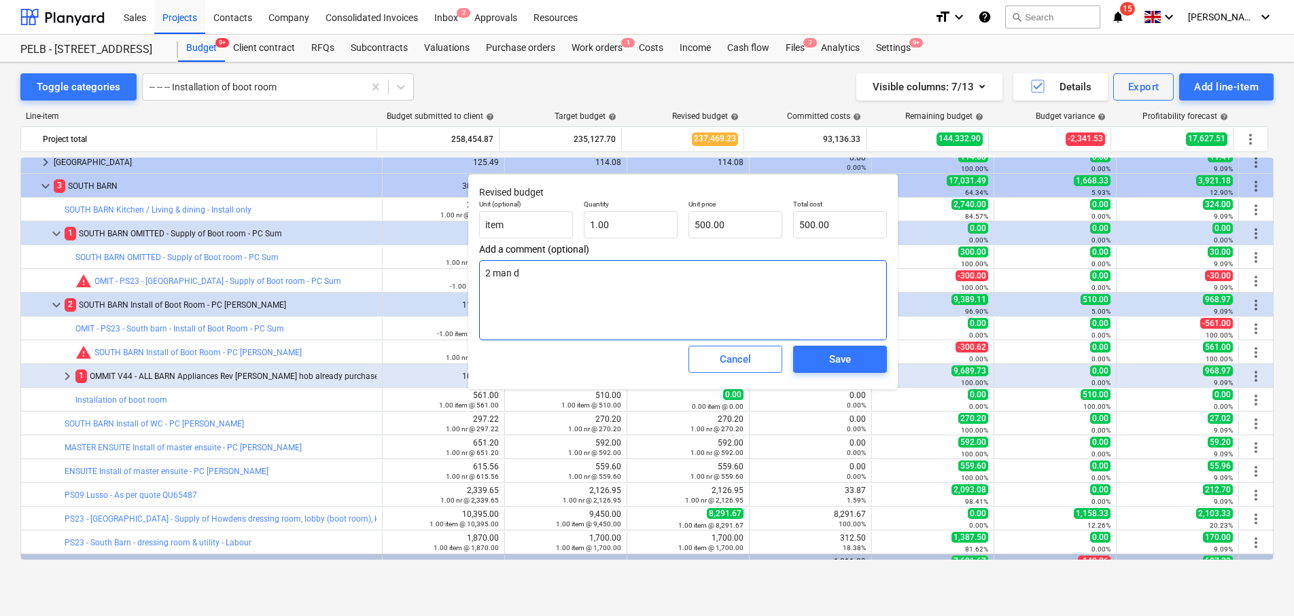
type textarea "2 man da"
type textarea "x"
type textarea "2 man day"
type textarea "x"
type textarea "2 man days"
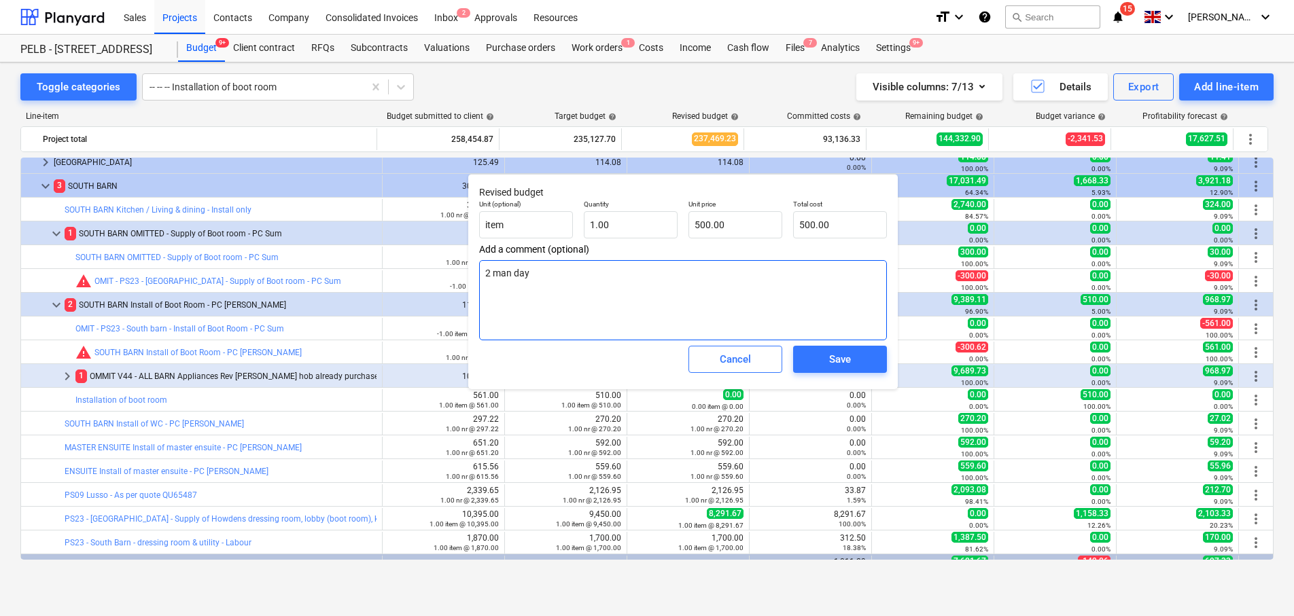
type textarea "x"
type textarea "2 man days"
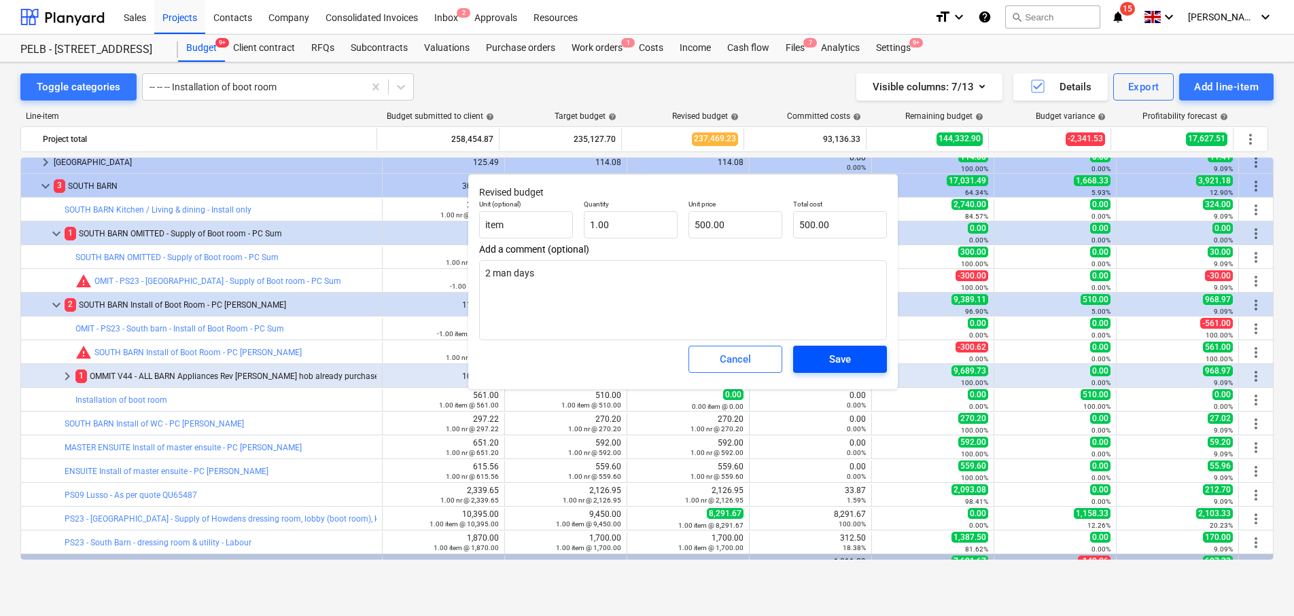
click at [847, 351] on div "Save" at bounding box center [840, 360] width 22 height 18
type textarea "x"
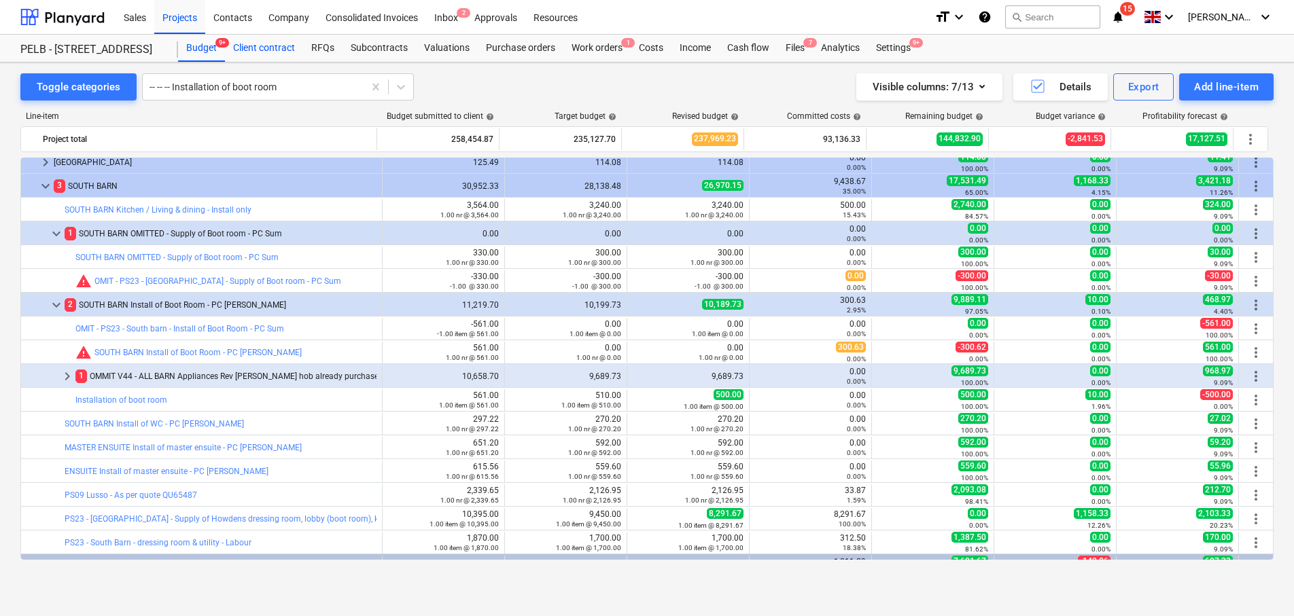
click at [265, 43] on div "Client contract" at bounding box center [264, 48] width 78 height 27
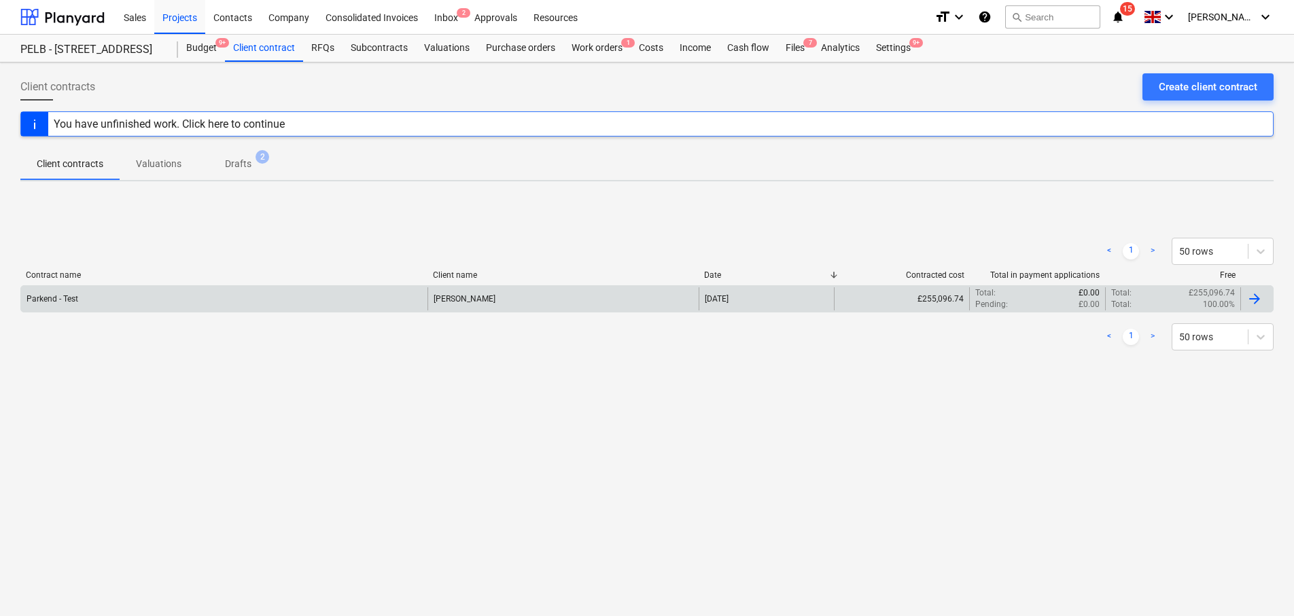
click at [844, 302] on div "£255,096.74" at bounding box center [901, 298] width 135 height 23
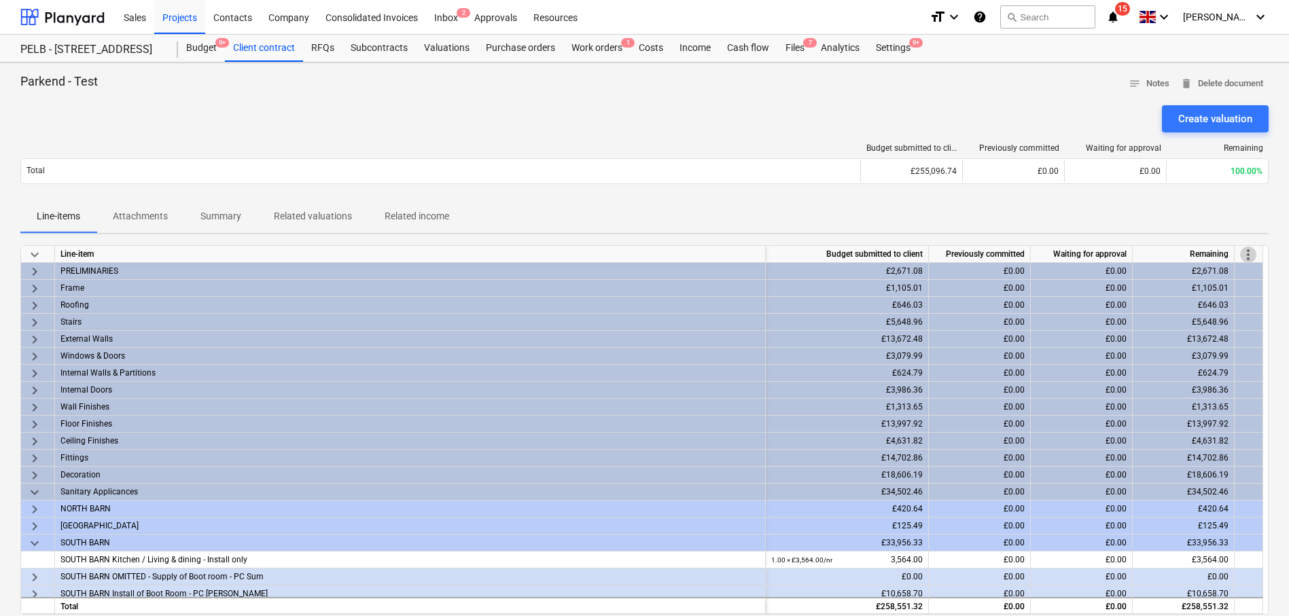
click at [1242, 256] on span "more_vert" at bounding box center [1248, 255] width 16 height 16
drag, startPoint x: 1231, startPoint y: 255, endPoint x: 1170, endPoint y: 263, distance: 62.4
click at [1231, 255] on li "Amend line items" at bounding box center [1229, 254] width 105 height 31
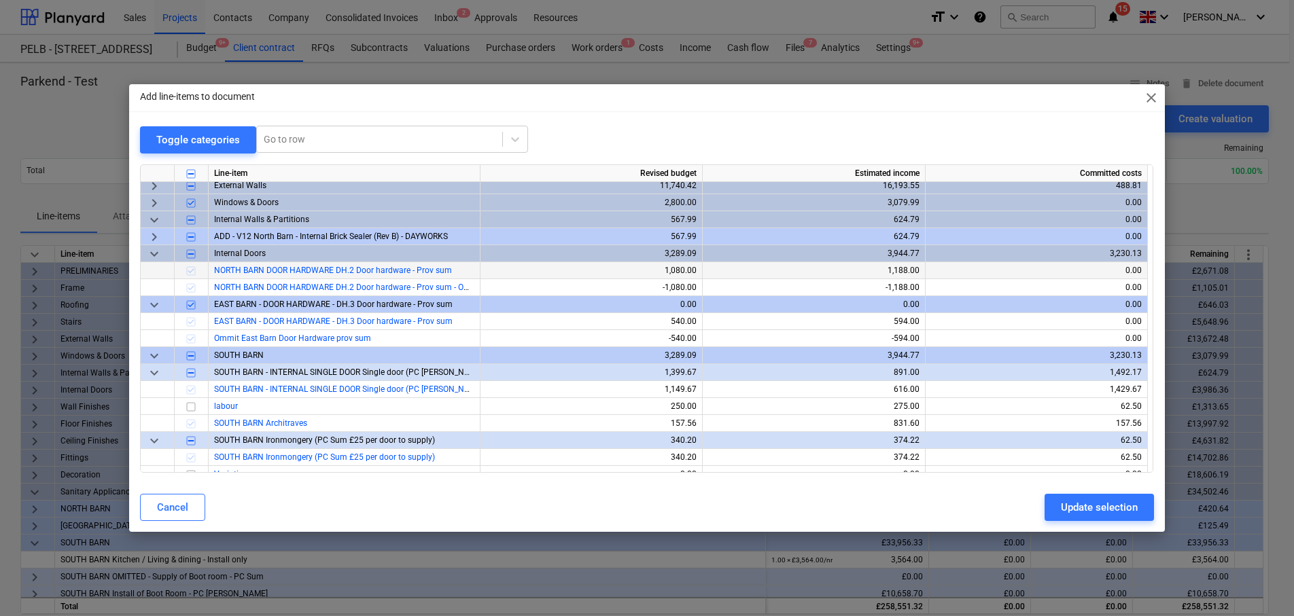
scroll to position [92, 0]
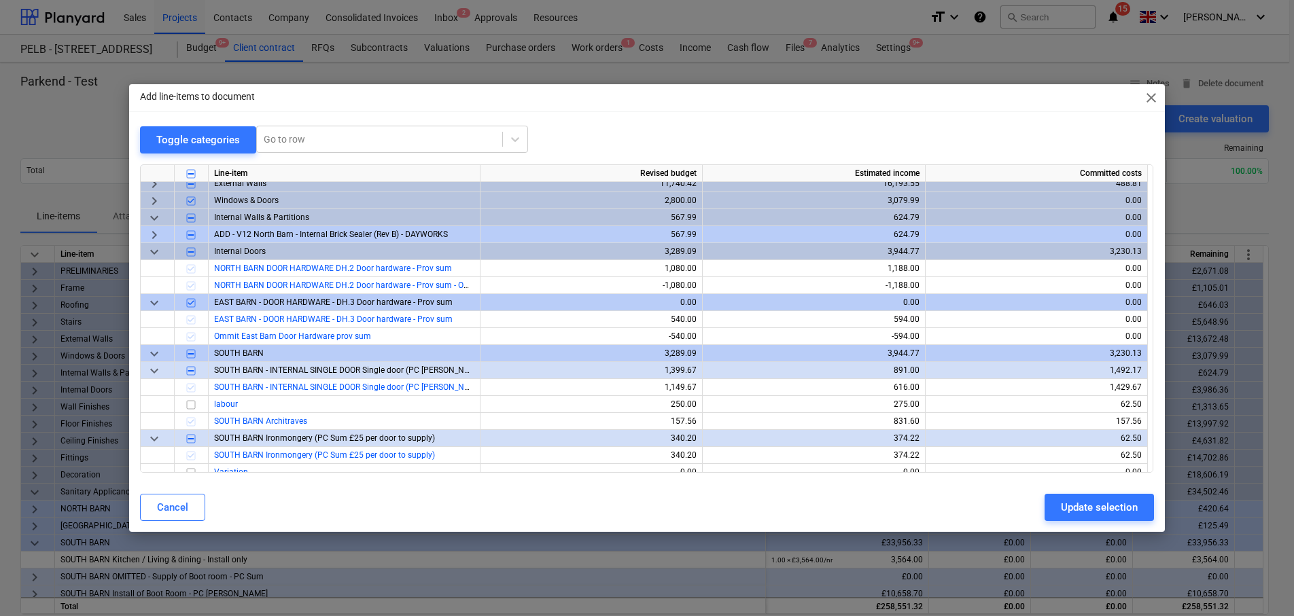
click at [156, 251] on span "keyboard_arrow_down" at bounding box center [154, 251] width 16 height 16
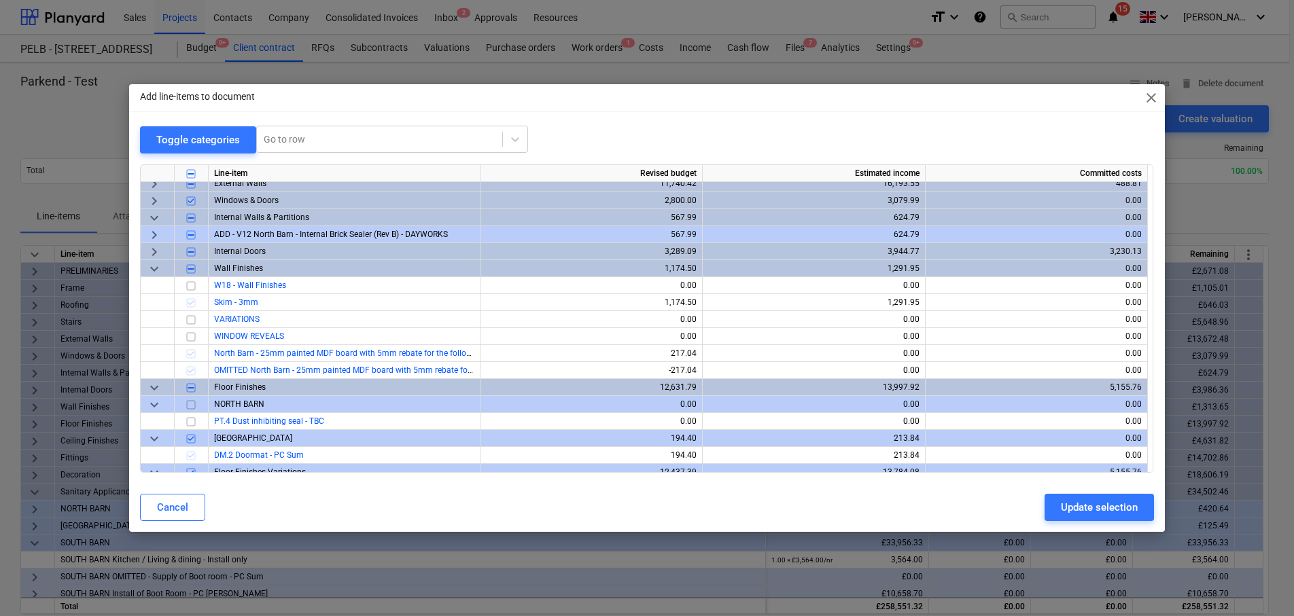
drag, startPoint x: 158, startPoint y: 266, endPoint x: 158, endPoint y: 383, distance: 116.9
click at [158, 383] on div "Line-item Revised budget Estimated income Committed costs keyboard_arrow_right …" at bounding box center [646, 318] width 1013 height 309
click at [158, 383] on span "keyboard_arrow_down" at bounding box center [154, 387] width 16 height 16
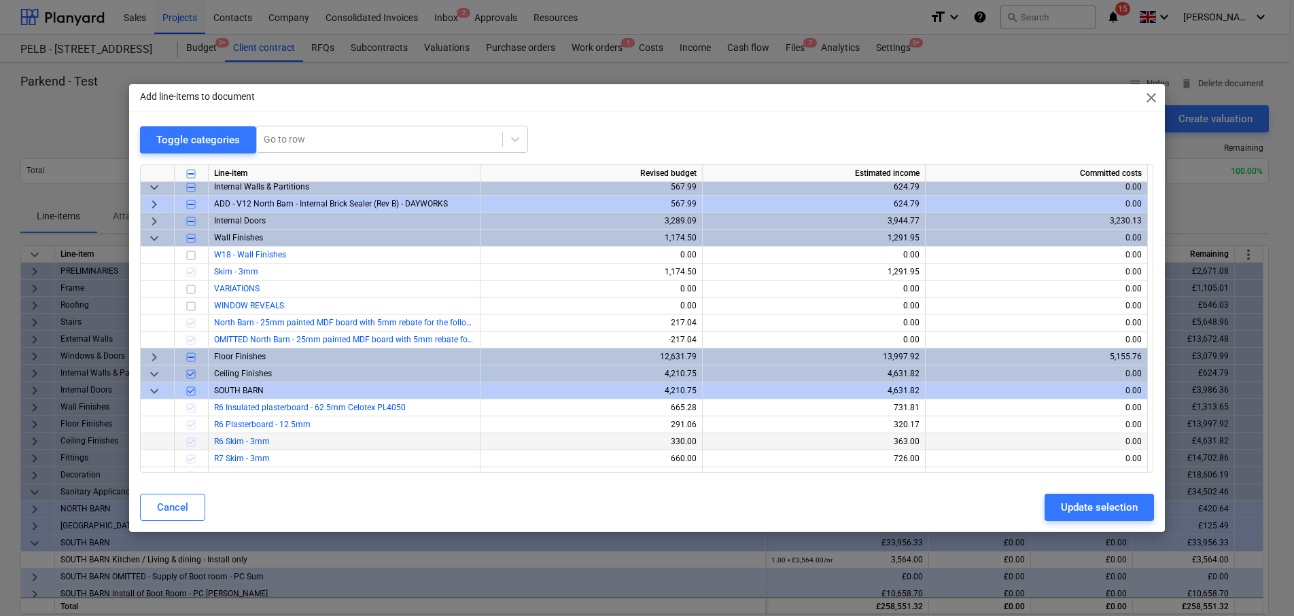
scroll to position [121, 0]
click at [159, 240] on span "keyboard_arrow_down" at bounding box center [154, 239] width 16 height 16
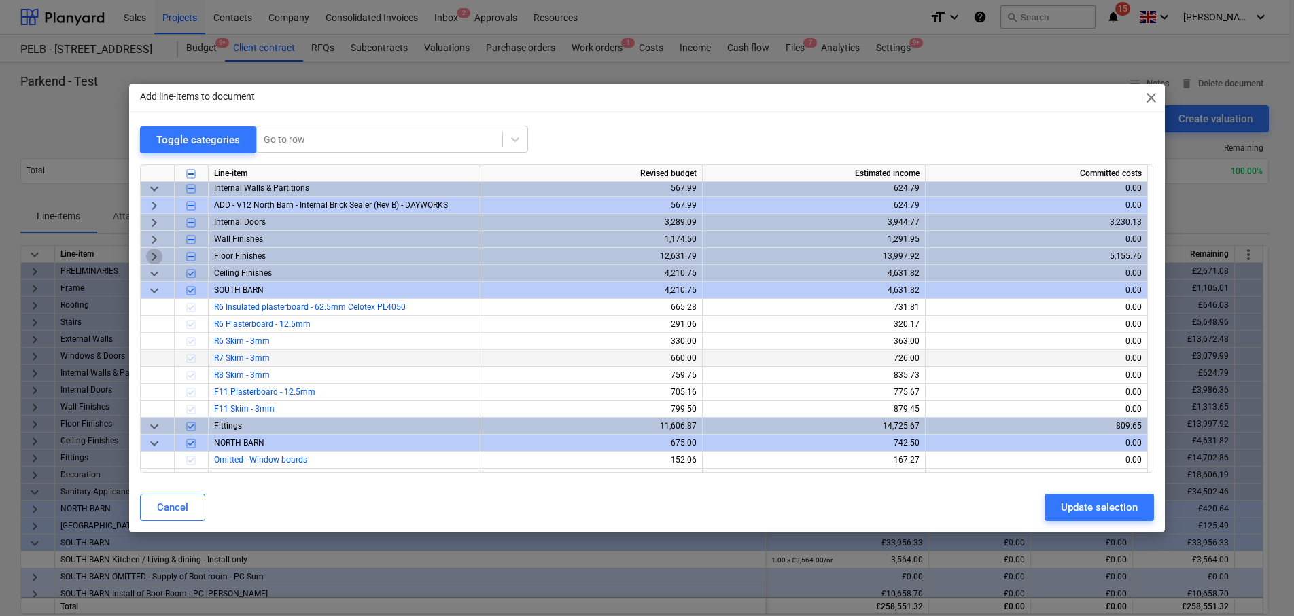
click at [151, 253] on span "keyboard_arrow_right" at bounding box center [154, 256] width 16 height 16
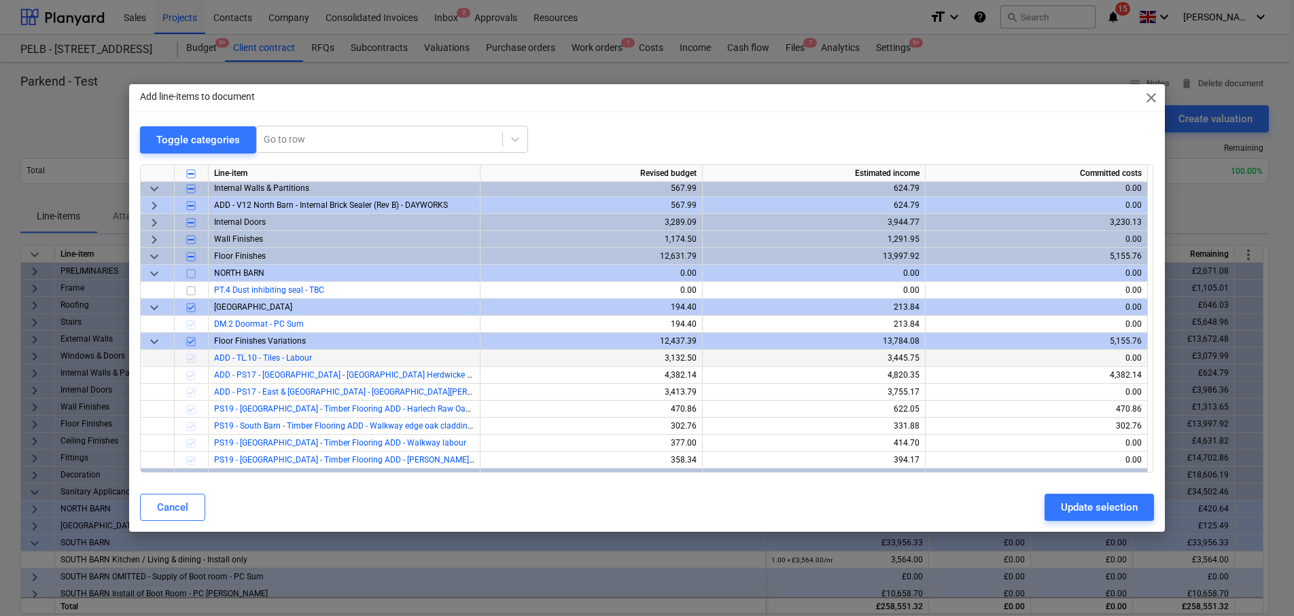
click at [151, 253] on span "keyboard_arrow_down" at bounding box center [154, 256] width 16 height 16
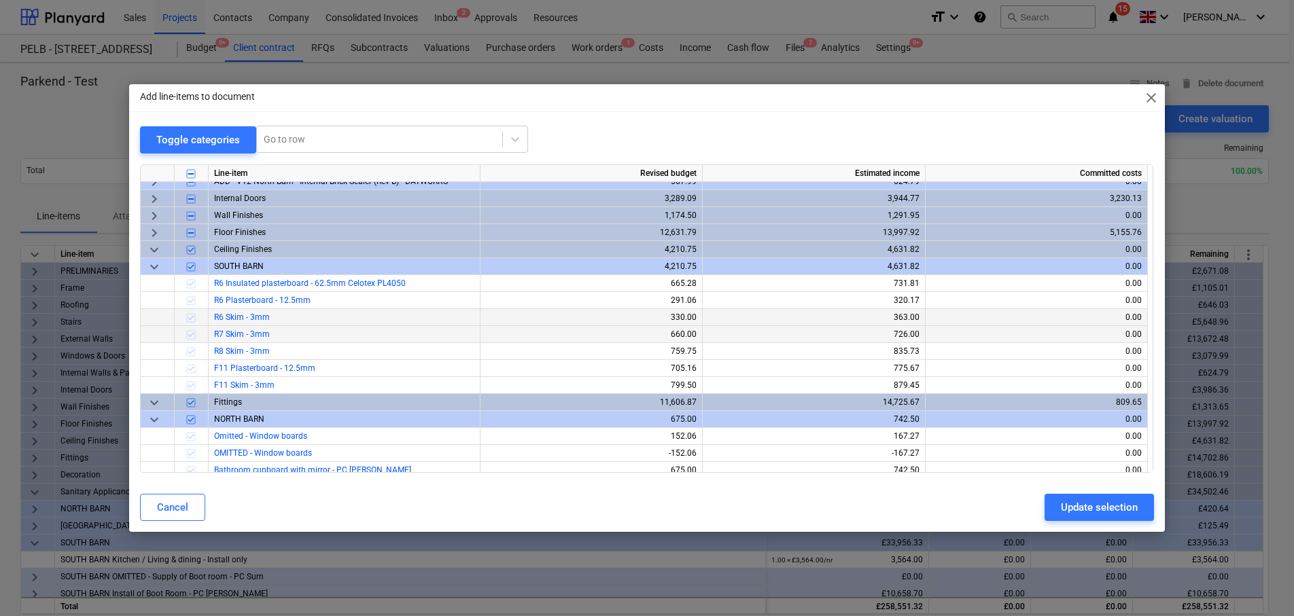
scroll to position [146, 0]
click at [151, 263] on span "keyboard_arrow_down" at bounding box center [154, 265] width 16 height 16
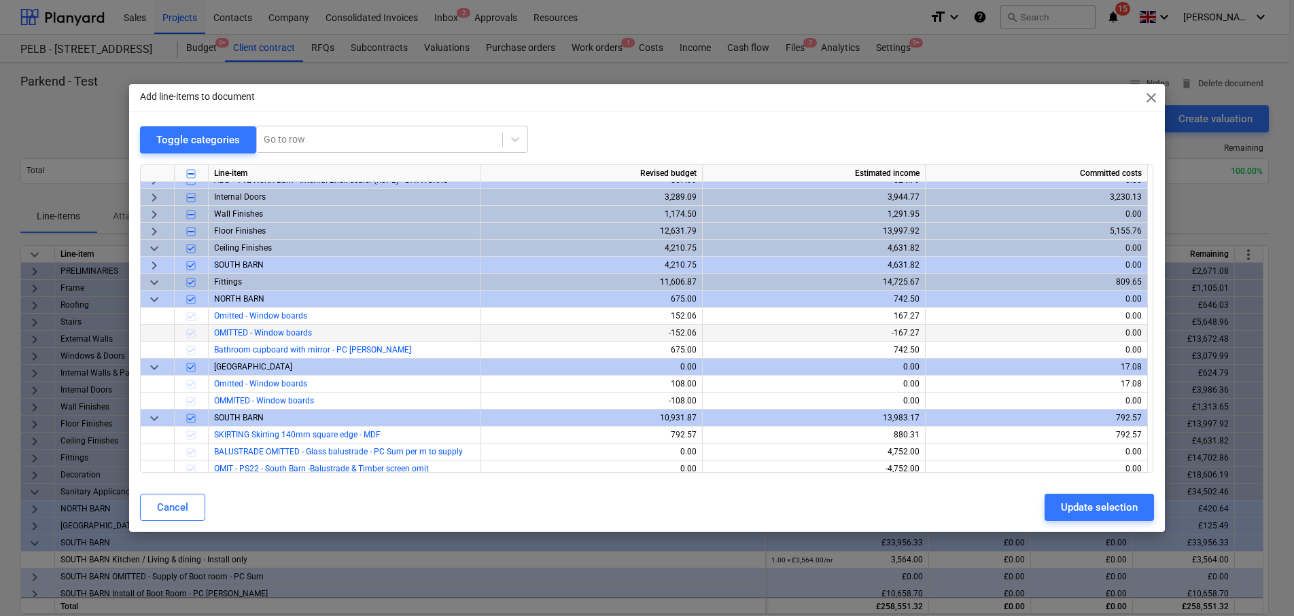
click at [154, 297] on span "keyboard_arrow_down" at bounding box center [154, 299] width 16 height 16
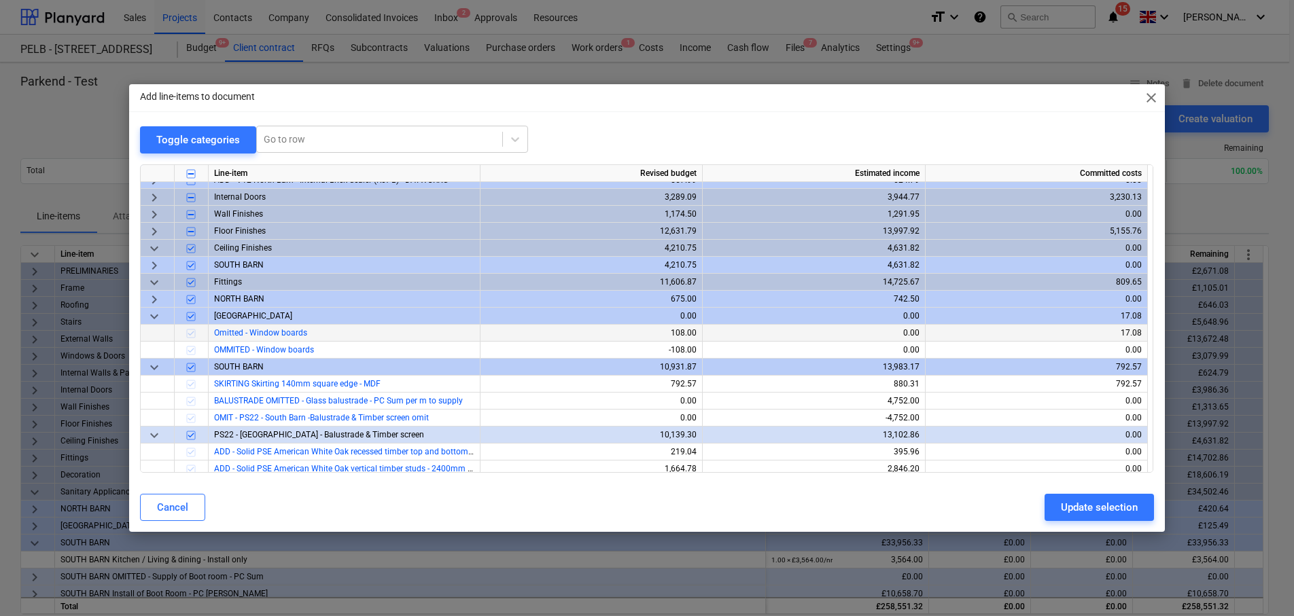
click at [154, 368] on span "keyboard_arrow_down" at bounding box center [154, 367] width 16 height 16
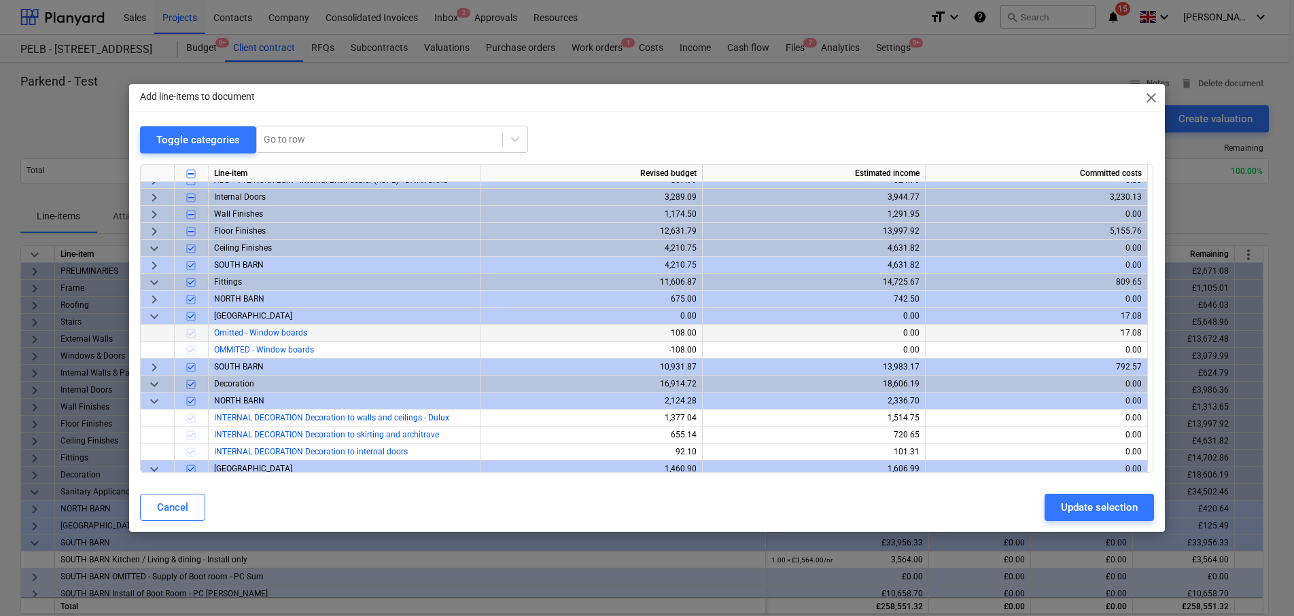
click at [154, 399] on span "keyboard_arrow_down" at bounding box center [154, 401] width 16 height 16
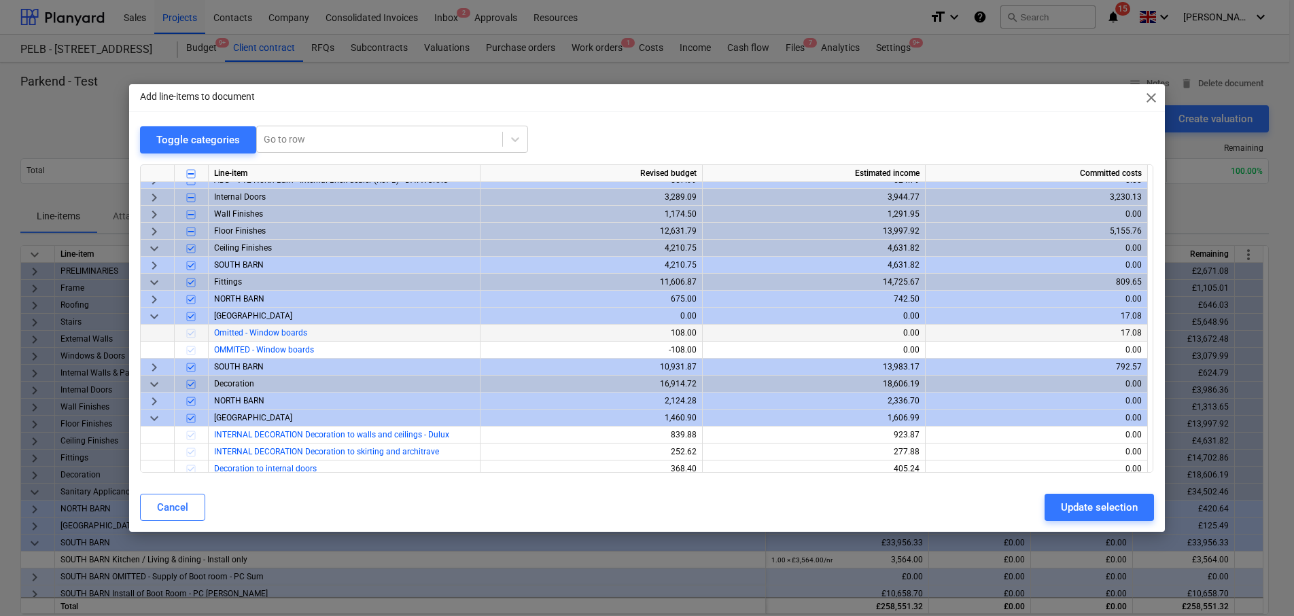
click at [152, 322] on span "keyboard_arrow_down" at bounding box center [154, 316] width 16 height 16
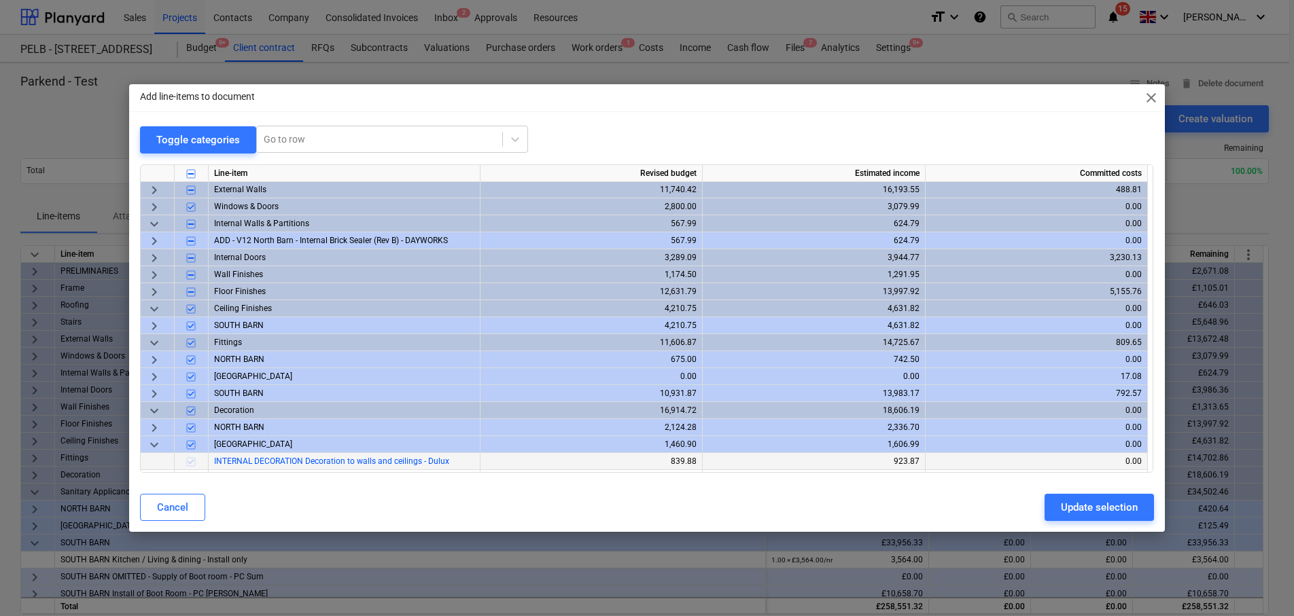
scroll to position [68, 0]
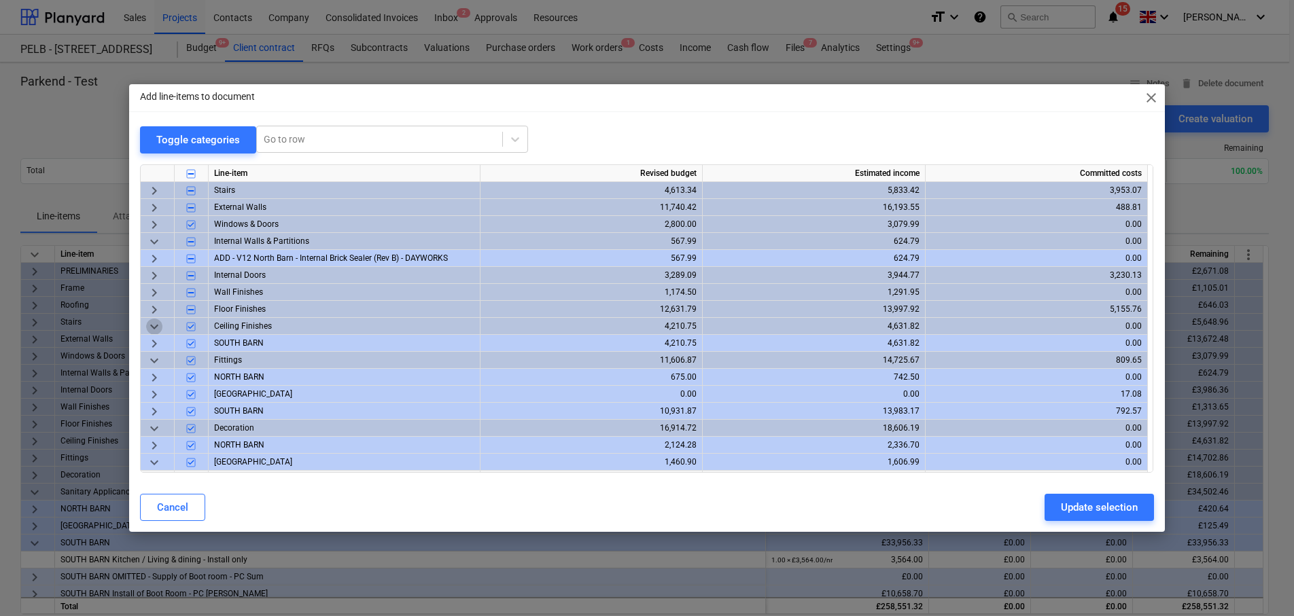
click at [158, 325] on span "keyboard_arrow_down" at bounding box center [154, 326] width 16 height 16
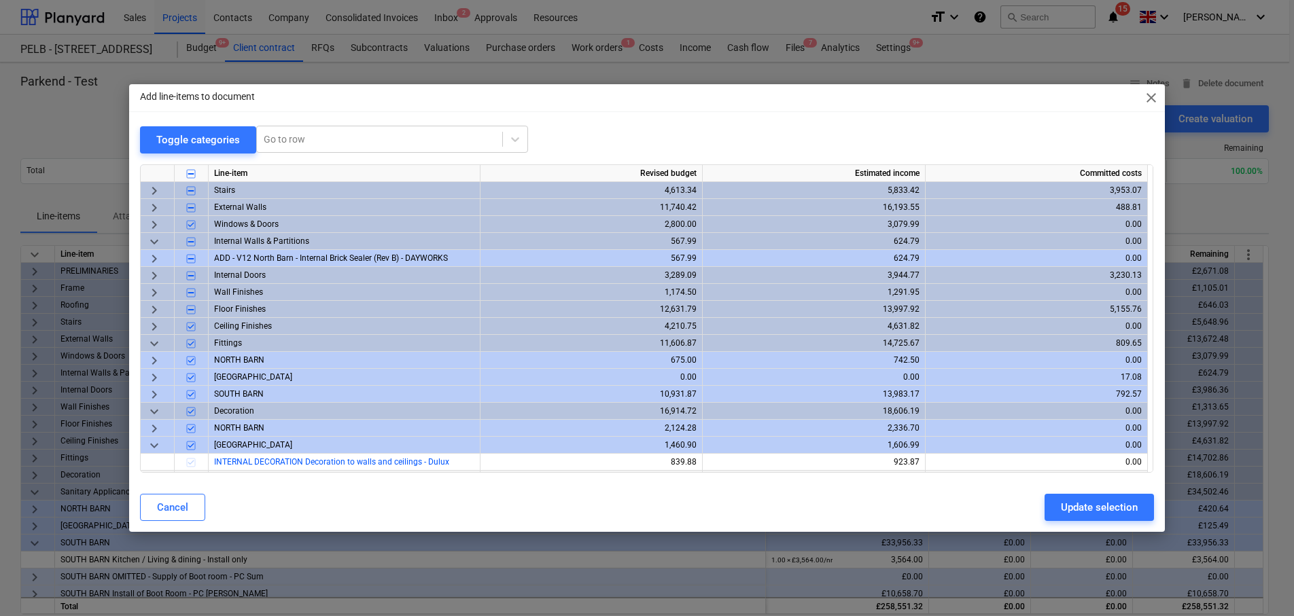
click at [157, 342] on span "keyboard_arrow_down" at bounding box center [154, 343] width 16 height 16
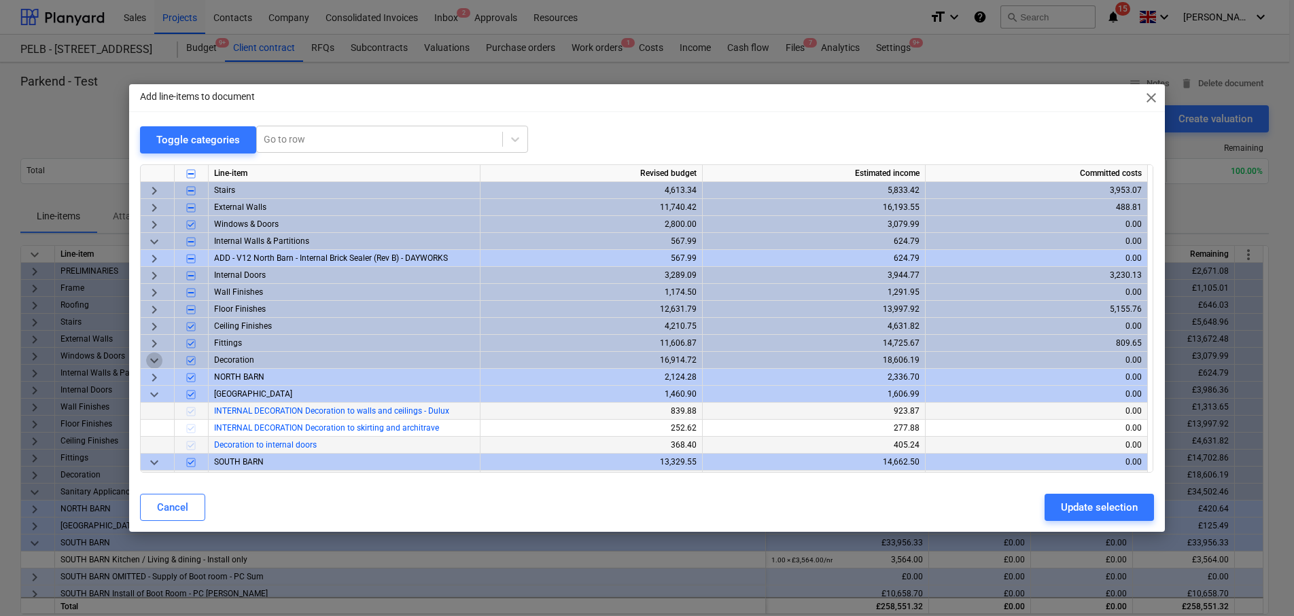
click at [152, 363] on span "keyboard_arrow_down" at bounding box center [154, 360] width 16 height 16
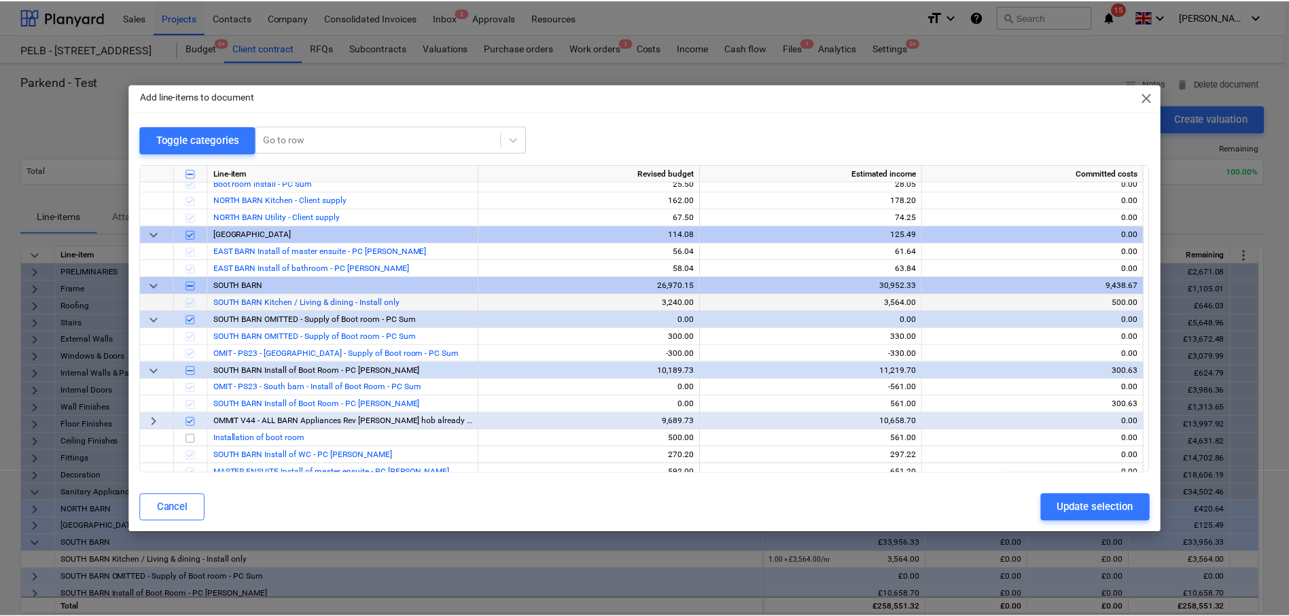
scroll to position [432, 0]
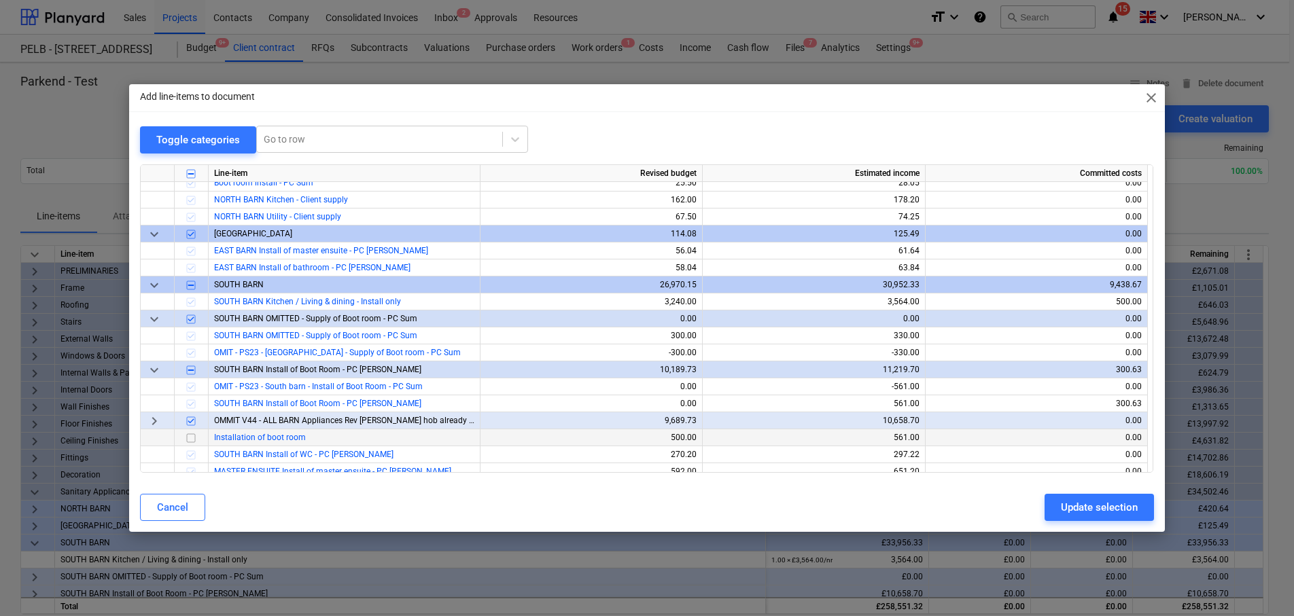
click at [193, 438] on input "checkbox" at bounding box center [191, 437] width 16 height 16
click at [1088, 511] on div "Update selection" at bounding box center [1099, 508] width 77 height 18
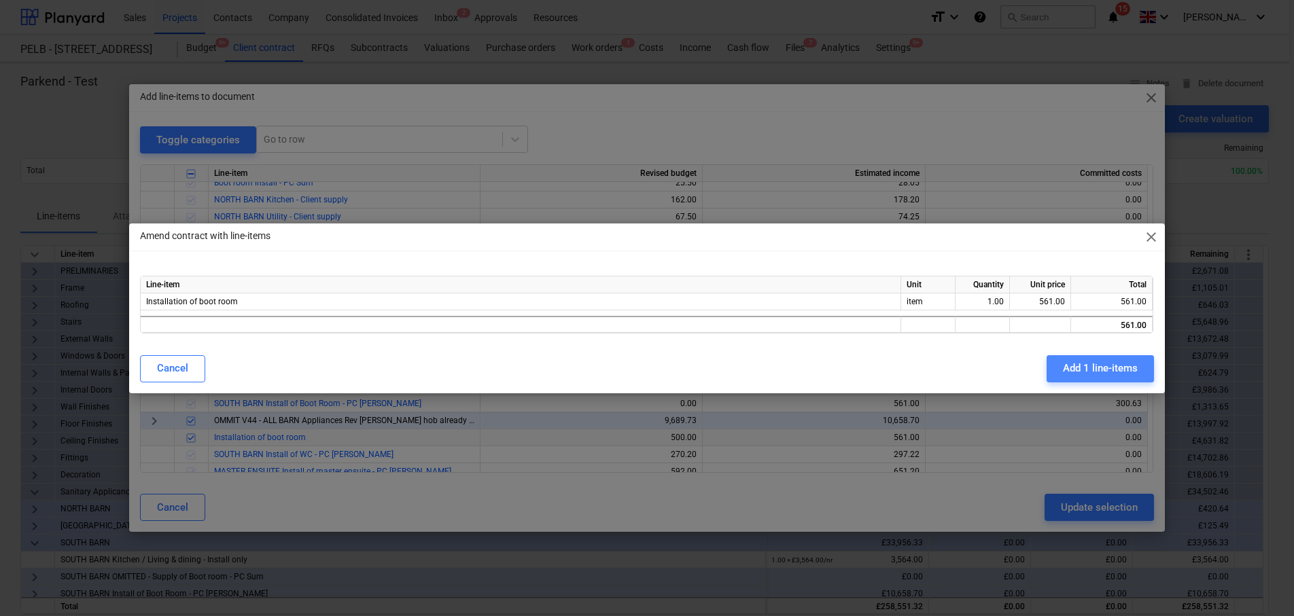
click at [1069, 368] on div "Add 1 line-items" at bounding box center [1100, 368] width 75 height 18
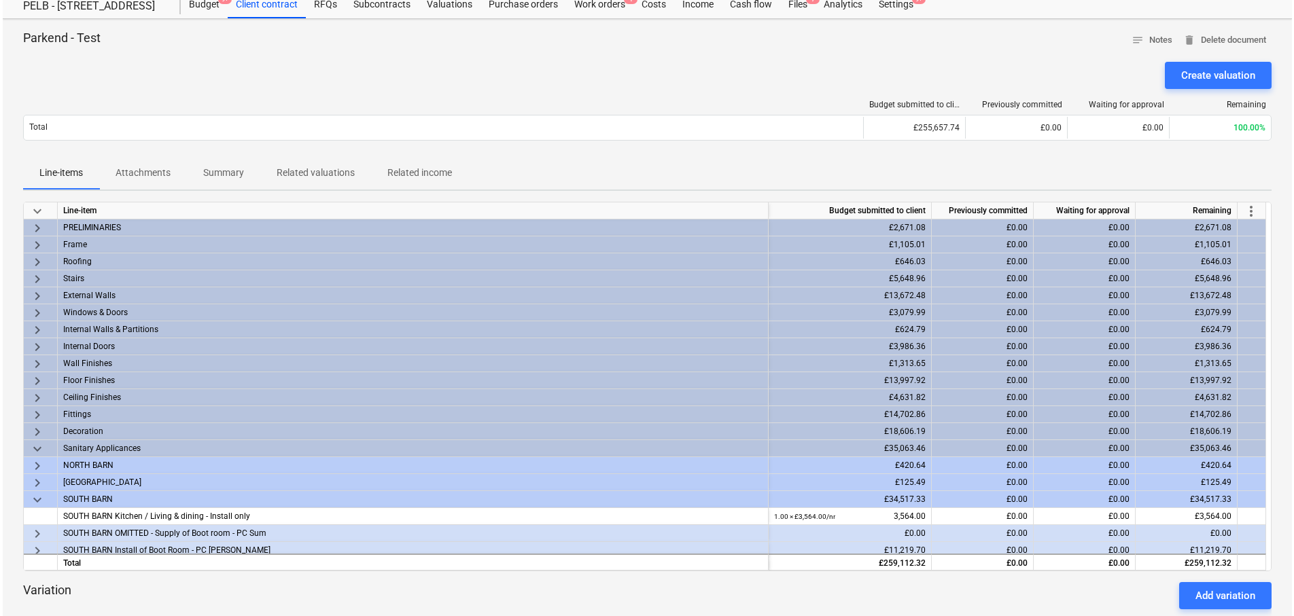
scroll to position [0, 0]
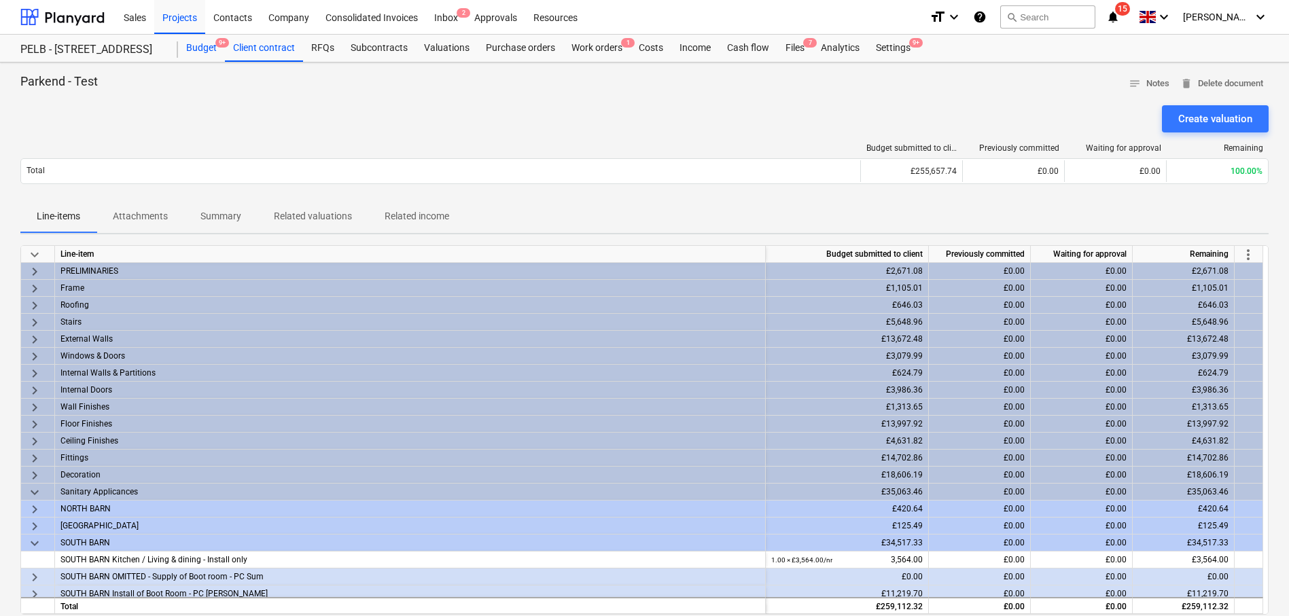
click at [192, 48] on div "Budget 9+" at bounding box center [201, 48] width 47 height 27
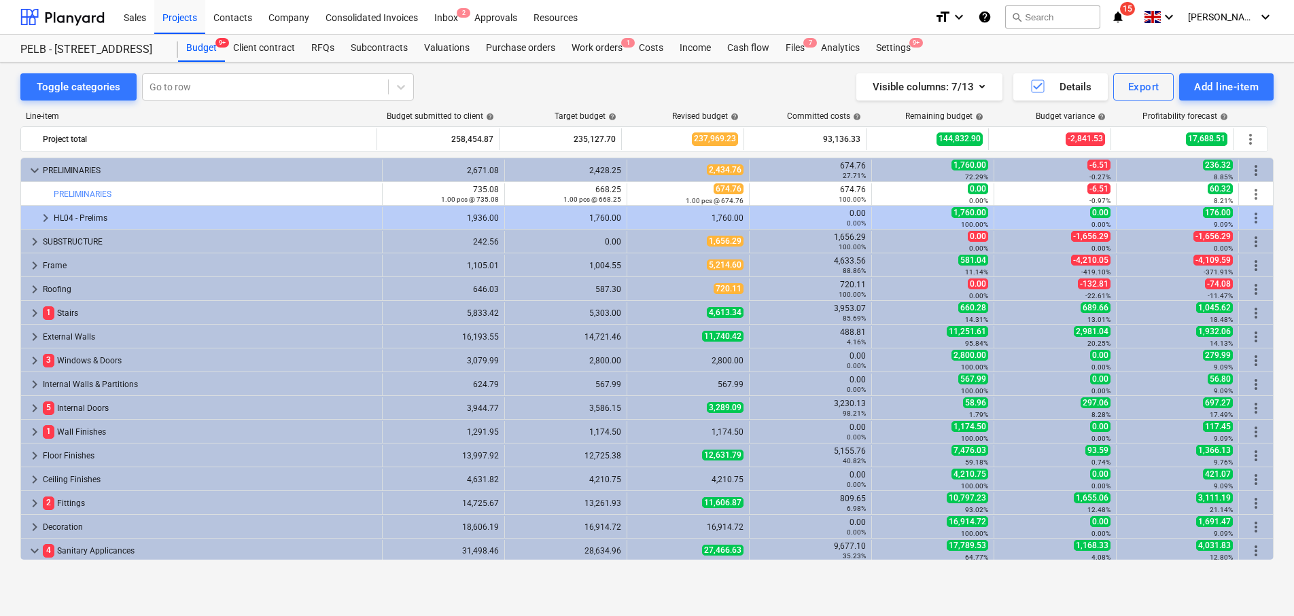
scroll to position [436, 0]
